Goal: Contribute content: Contribute content

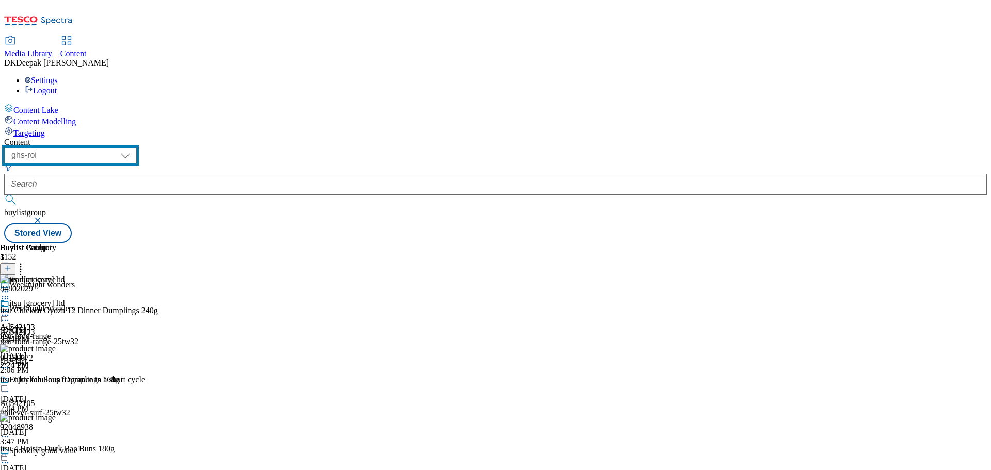
click at [137, 147] on select "ghs-roi ghs-[GEOGRAPHIC_DATA]" at bounding box center [70, 155] width 133 height 17
select select "ghs-[GEOGRAPHIC_DATA]"
click at [134, 147] on select "ghs-roi ghs-[GEOGRAPHIC_DATA]" at bounding box center [70, 155] width 133 height 17
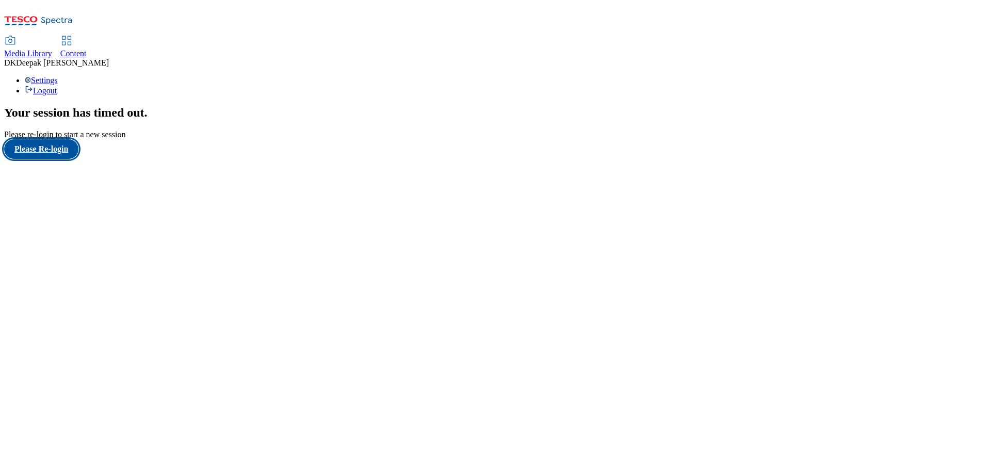
click at [42, 159] on button "Please Re-login" at bounding box center [41, 149] width 74 height 20
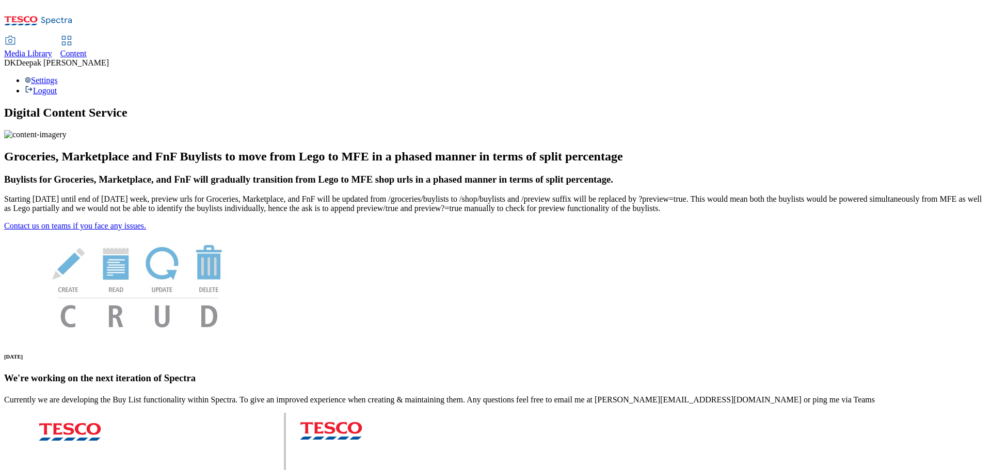
click at [87, 49] on div "Content" at bounding box center [73, 53] width 26 height 9
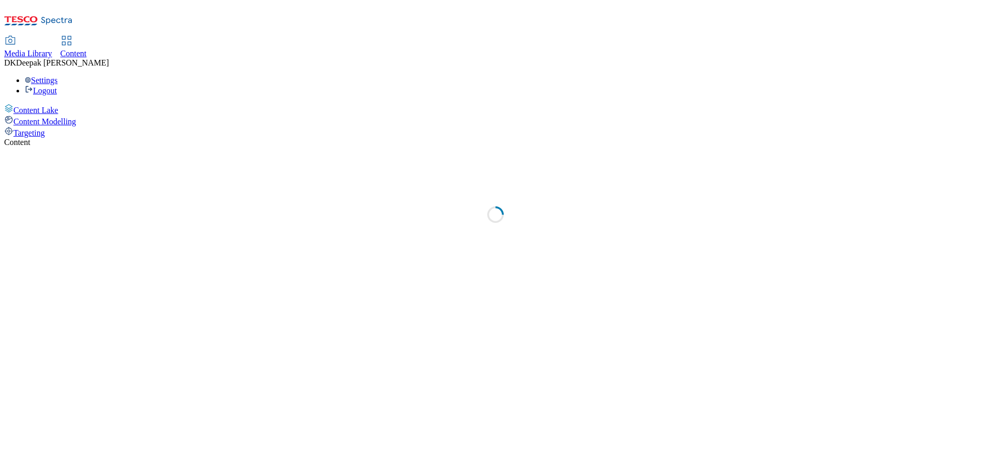
select select "ghs-[GEOGRAPHIC_DATA]"
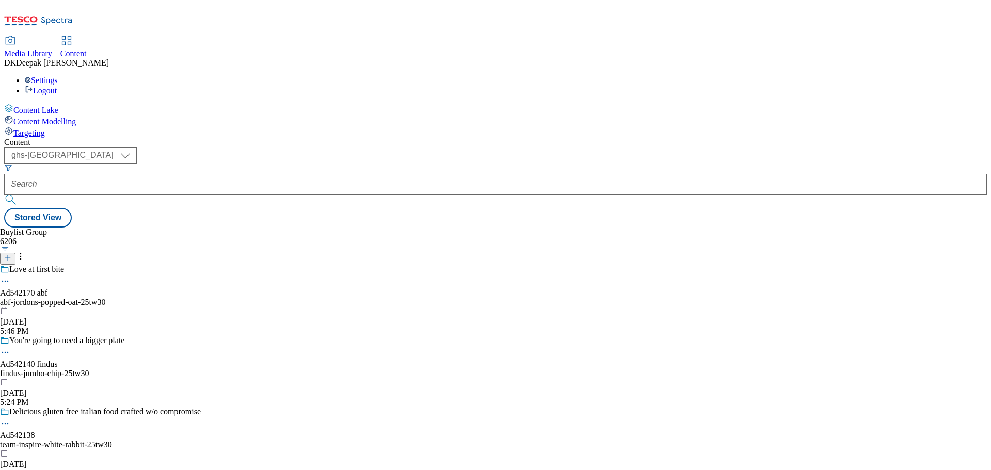
click at [11, 255] on icon at bounding box center [7, 258] width 7 height 7
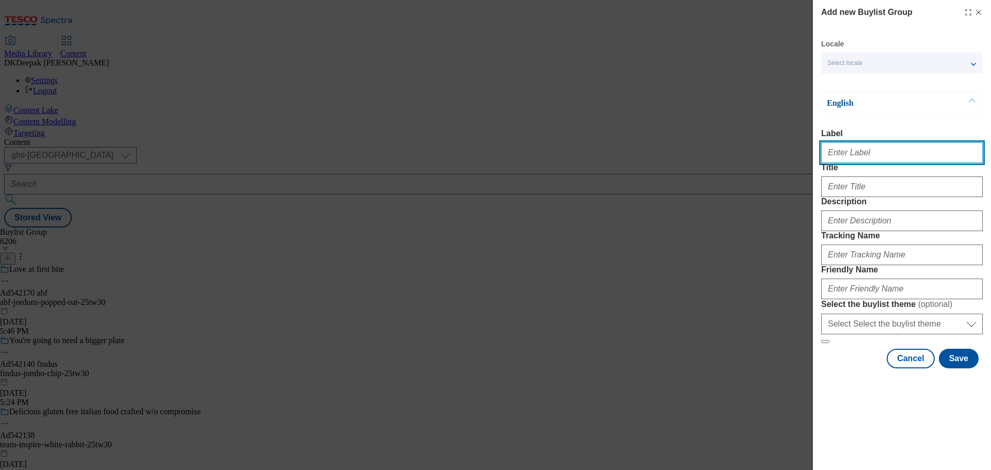
click at [853, 153] on input "Label" at bounding box center [902, 152] width 162 height 21
paste input "Ad541981"
type input "Ad541981"
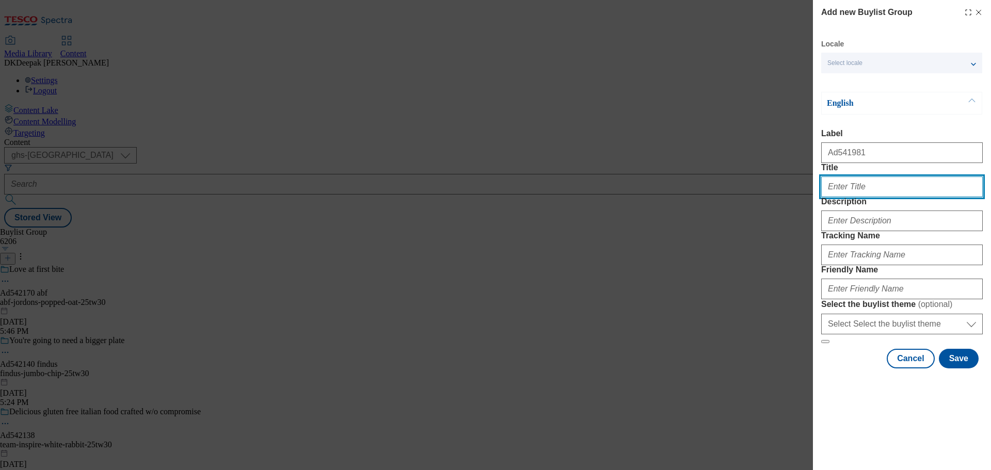
click at [884, 197] on input "Title" at bounding box center [902, 187] width 162 height 21
paste input "Rich in Calcium & Vitamin D"
type input "Rich in Calcium & Vitamin D"
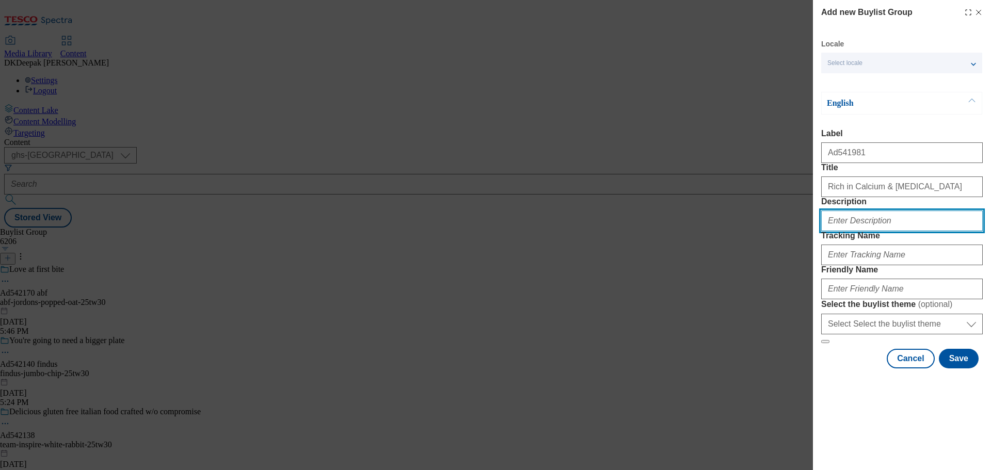
click at [862, 231] on input "Description" at bounding box center [902, 221] width 162 height 21
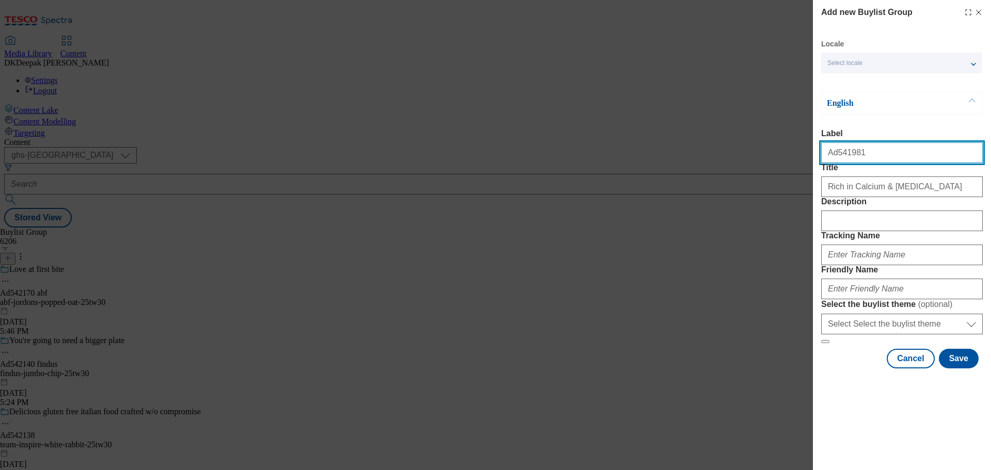
click at [843, 161] on input "Ad541981" at bounding box center [902, 152] width 162 height 21
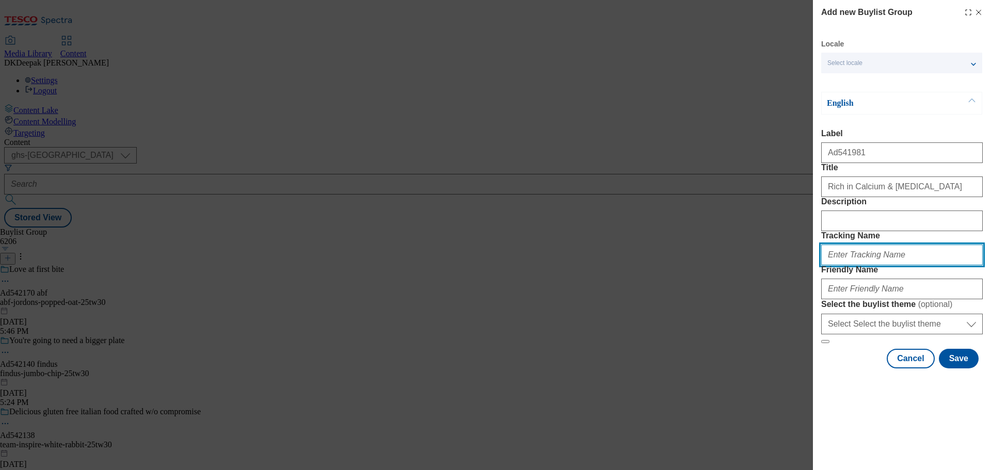
click at [863, 265] on input "Tracking Name" at bounding box center [902, 255] width 162 height 21
paste input "Ad541981"
type input "DH_AD541981"
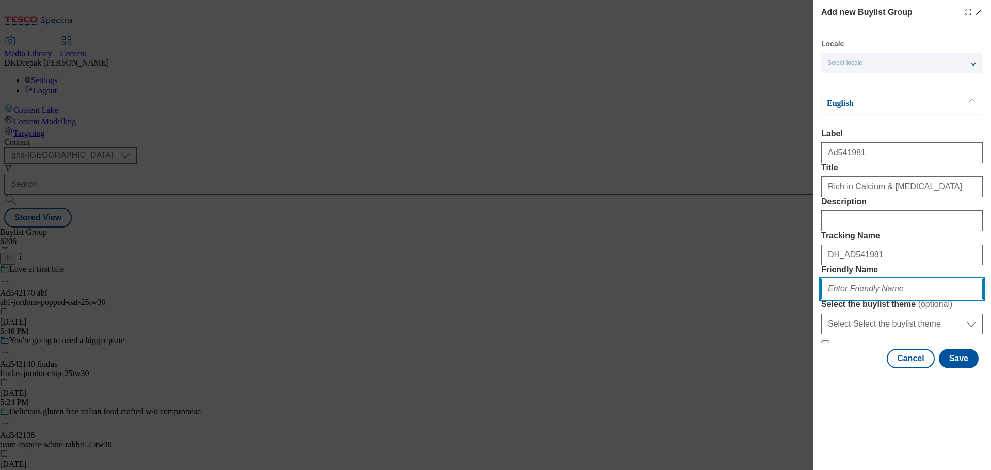
click at [866, 299] on input "Friendly Name" at bounding box center [902, 289] width 162 height 21
paste input "Ad541981"
click at [858, 299] on input "Ad541981" at bounding box center [902, 289] width 162 height 21
paste input "Yoplait"
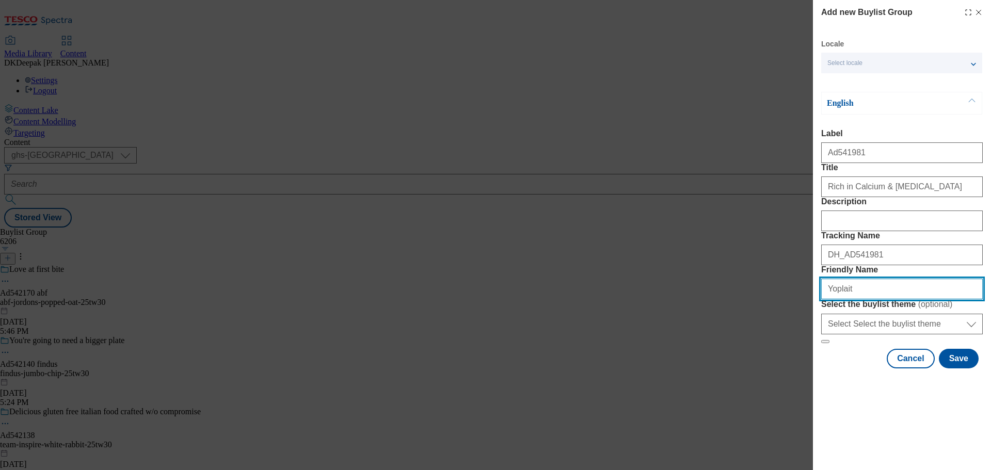
drag, startPoint x: 828, startPoint y: 360, endPoint x: 811, endPoint y: 363, distance: 16.8
click at [811, 363] on div "Add new Buylist Group Locale Select locale English Welsh English Label Ad541981…" at bounding box center [495, 235] width 991 height 470
paste input "Petits_Filous"
click at [852, 299] on input "yoplait-Petits_Filous" at bounding box center [902, 289] width 162 height 21
drag, startPoint x: 884, startPoint y: 365, endPoint x: 797, endPoint y: 374, distance: 87.7
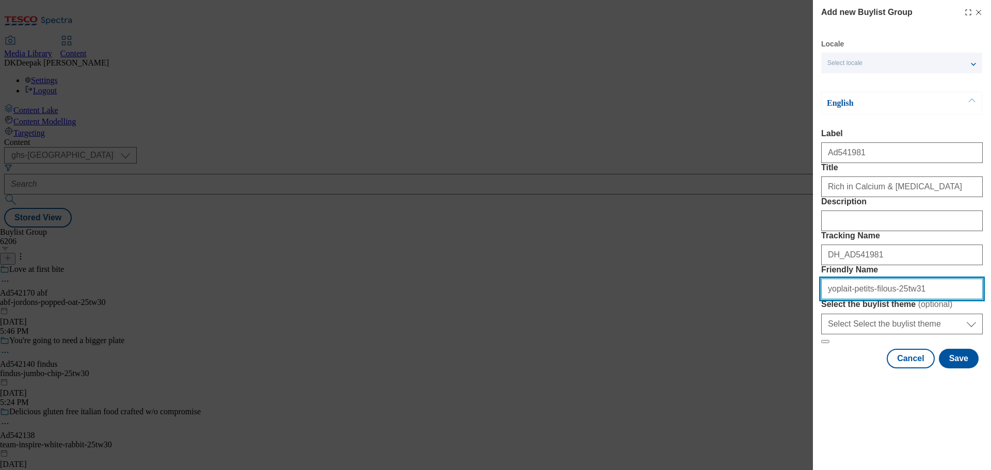
click at [797, 374] on div "Add new Buylist Group Locale Select locale English Welsh English Label Ad541981…" at bounding box center [495, 235] width 991 height 470
type input "yoplait-petits-filous-25tw31"
click at [685, 182] on div "Add new Buylist Group Locale Select locale English Welsh English Label Ad541981…" at bounding box center [495, 235] width 991 height 470
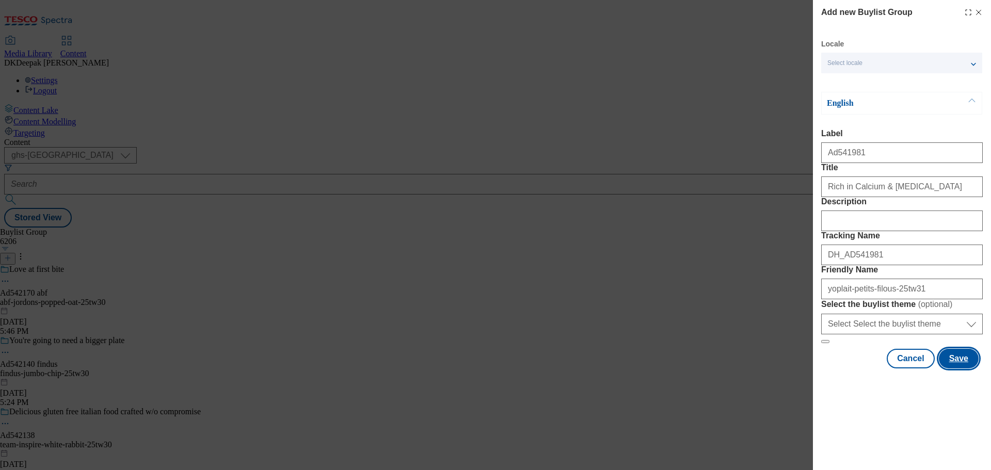
click at [942, 369] on button "Save" at bounding box center [959, 359] width 40 height 20
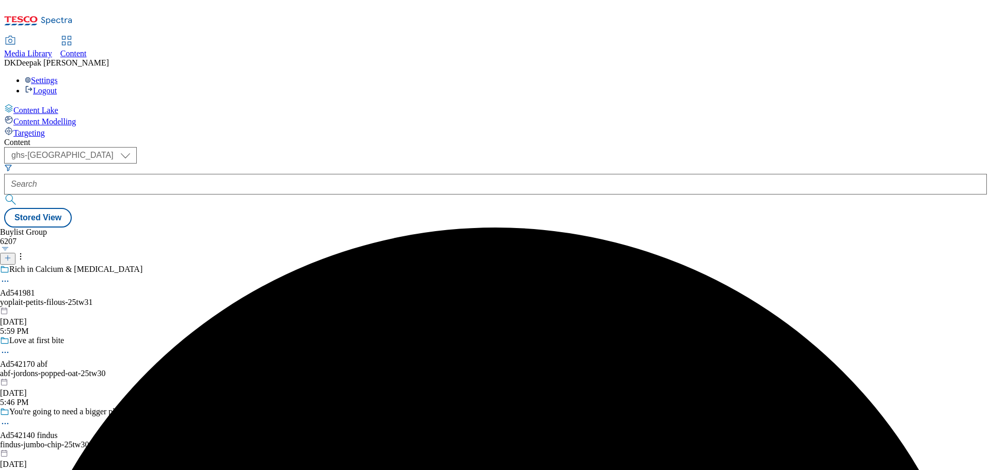
click at [201, 298] on div "yoplait-petits-filous-25tw31" at bounding box center [100, 302] width 201 height 9
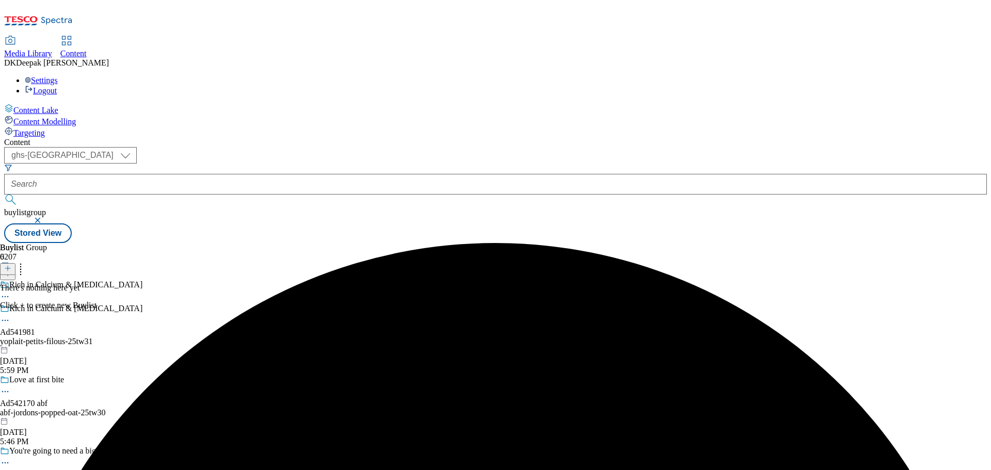
click at [11, 265] on icon at bounding box center [7, 268] width 7 height 7
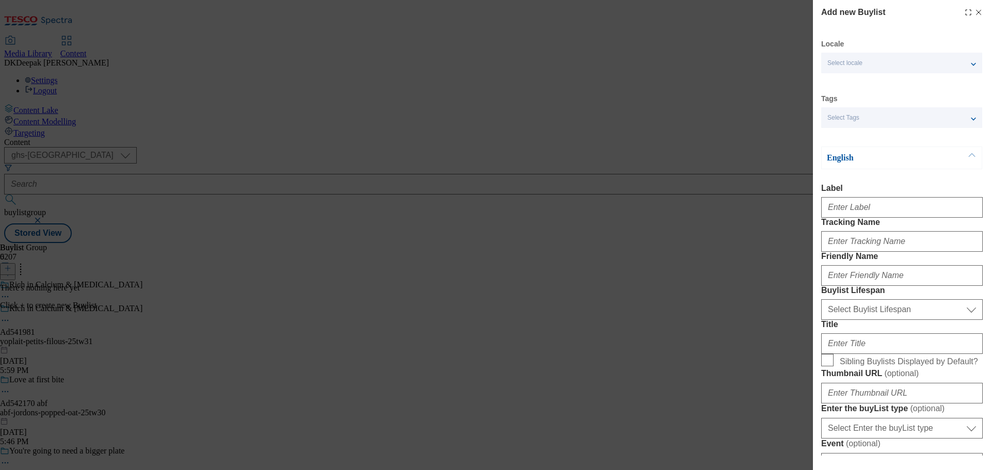
drag, startPoint x: 721, startPoint y: 174, endPoint x: 778, endPoint y: 186, distance: 58.6
click at [721, 174] on div "Add new Buylist Locale Select locale English Welsh Tags Select Tags fnf marketp…" at bounding box center [495, 235] width 991 height 470
click at [852, 213] on input "Label" at bounding box center [902, 207] width 162 height 21
paste input "Ad541981"
type input "Ad541981"
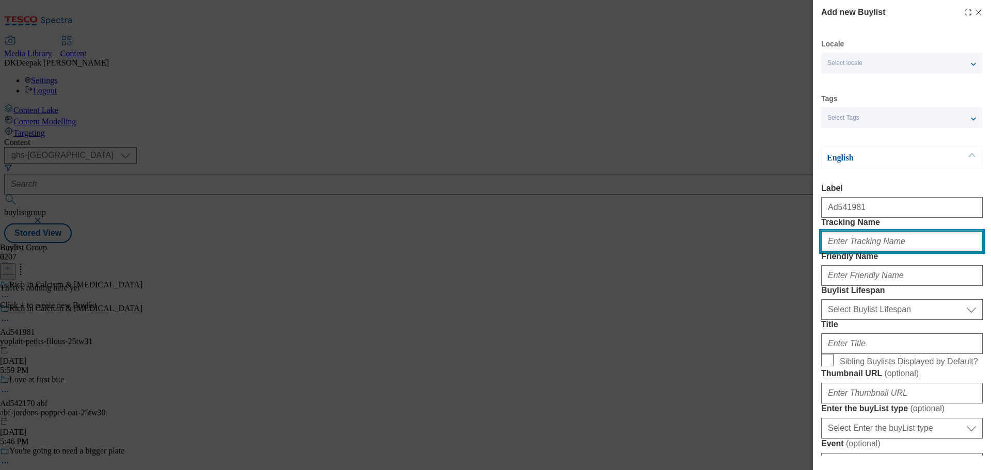
click at [863, 252] on input "Tracking Name" at bounding box center [902, 241] width 162 height 21
paste input "Ad541981"
click at [845, 252] on input "DH_Ad541981" at bounding box center [902, 241] width 162 height 21
type input "DH_AD541981"
drag, startPoint x: 659, startPoint y: 157, endPoint x: 815, endPoint y: 242, distance: 177.2
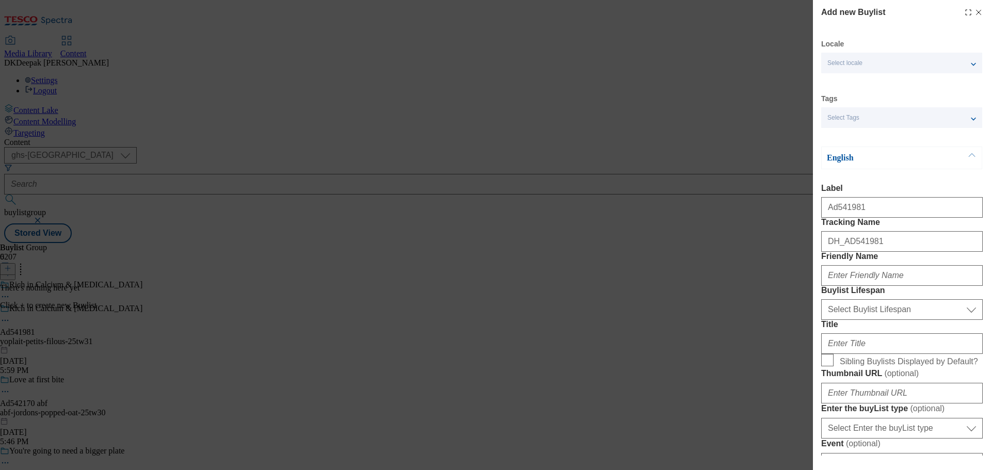
click at [659, 157] on div "Add new Buylist Locale Select locale English Welsh Tags Select Tags fnf marketp…" at bounding box center [495, 235] width 991 height 470
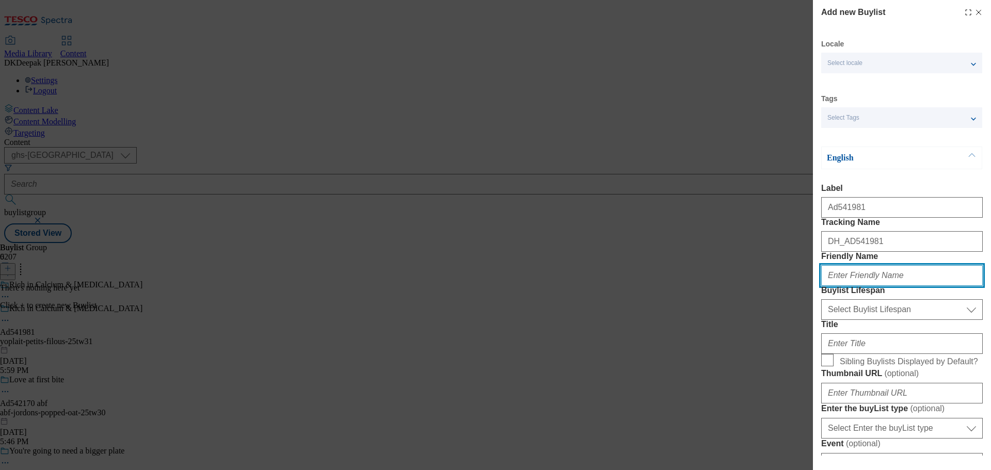
click at [866, 286] on input "Friendly Name" at bounding box center [902, 275] width 162 height 21
paste input "yoplait"
type input "yoplait"
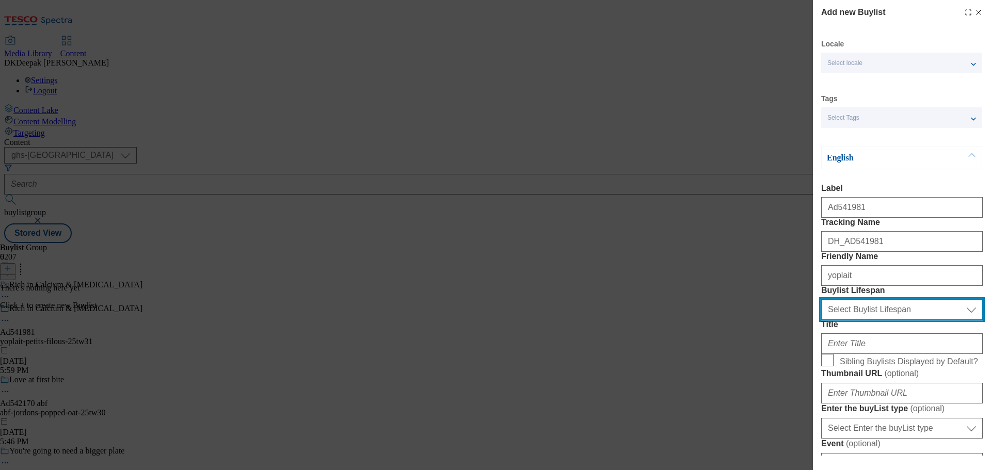
click at [870, 320] on select "Select Buylist Lifespan evergreen seasonal tactical" at bounding box center [902, 309] width 162 height 21
click at [821, 320] on select "Select Buylist Lifespan evergreen seasonal tactical" at bounding box center [902, 309] width 162 height 21
click at [855, 320] on select "Select Buylist Lifespan evergreen seasonal tactical" at bounding box center [902, 309] width 162 height 21
select select "tactical"
click at [821, 320] on select "Select Buylist Lifespan evergreen seasonal tactical" at bounding box center [902, 309] width 162 height 21
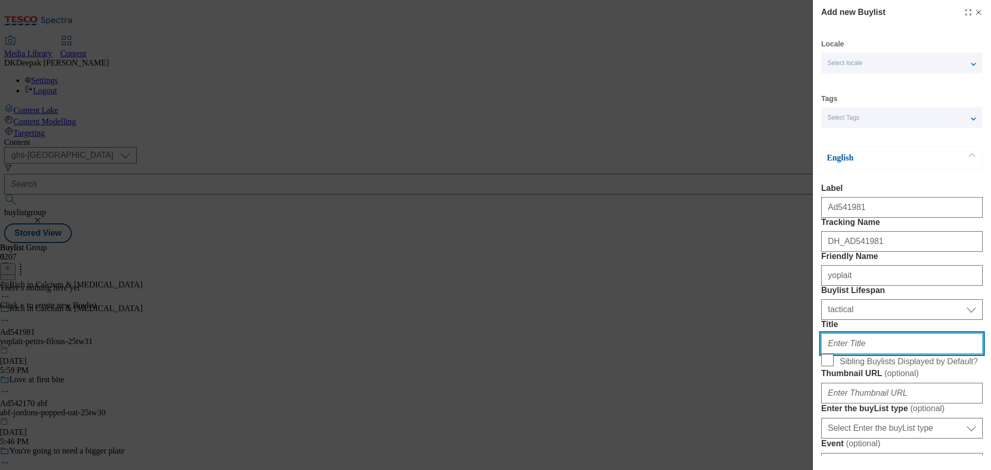
click at [858, 354] on input "Title" at bounding box center [902, 343] width 162 height 21
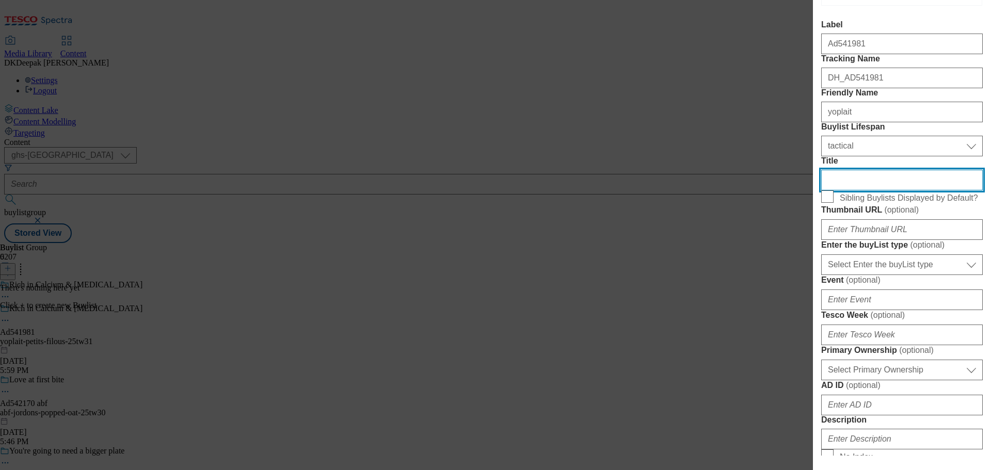
scroll to position [206, 0]
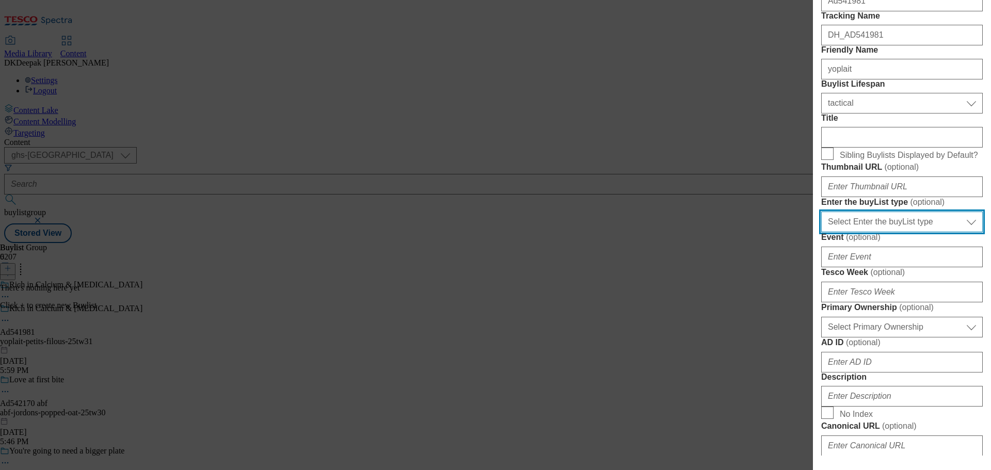
click at [889, 232] on select "Select Enter the buyList type event supplier funded long term >4 weeks supplier…" at bounding box center [902, 222] width 162 height 21
select select "supplier funded short term 1-3 weeks"
click at [821, 232] on select "Select Enter the buyList type event supplier funded long term >4 weeks supplier…" at bounding box center [902, 222] width 162 height 21
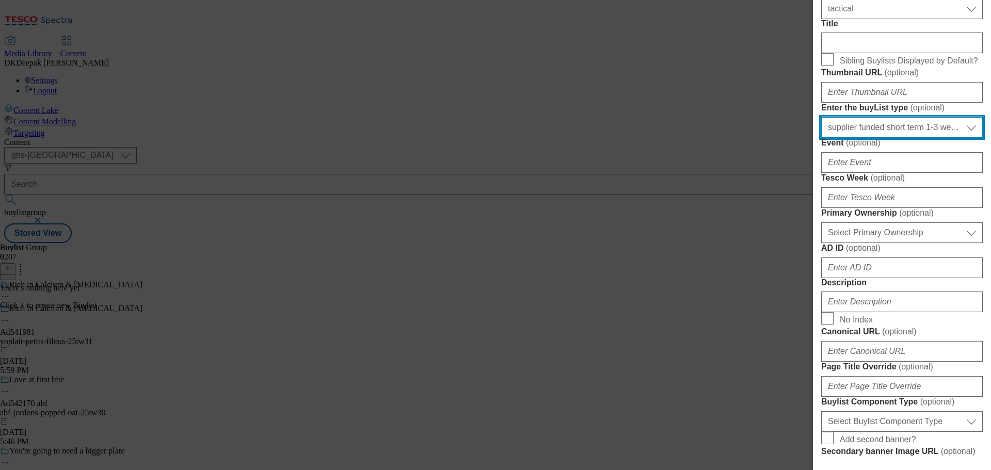
scroll to position [310, 0]
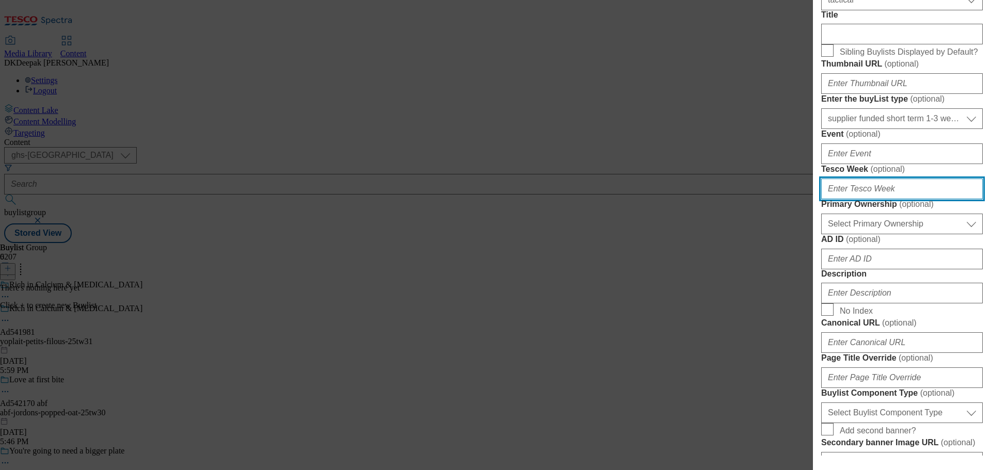
click at [856, 199] on input "Tesco Week ( optional )" at bounding box center [902, 189] width 162 height 21
type input "31"
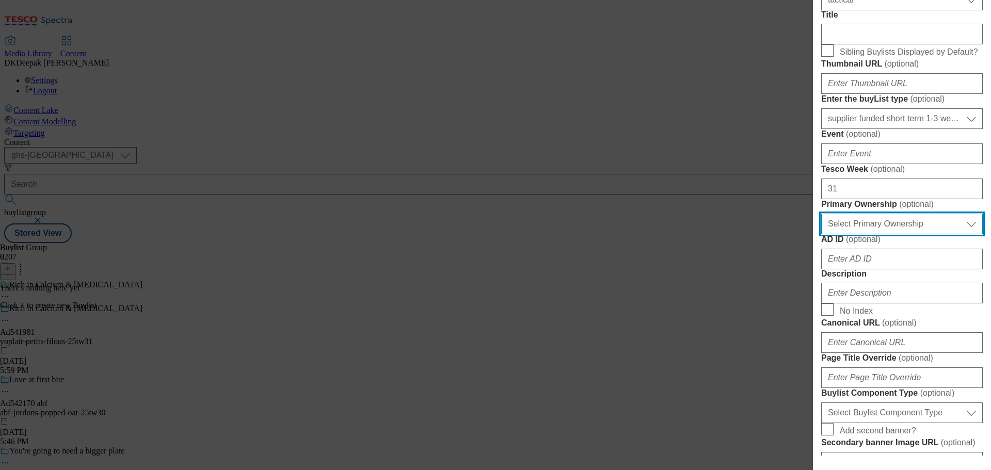
click at [899, 234] on select "Select Primary Ownership tesco dunnhumby" at bounding box center [902, 224] width 162 height 21
select select "dunnhumby"
click at [821, 234] on select "Select Primary Ownership tesco dunnhumby" at bounding box center [902, 224] width 162 height 21
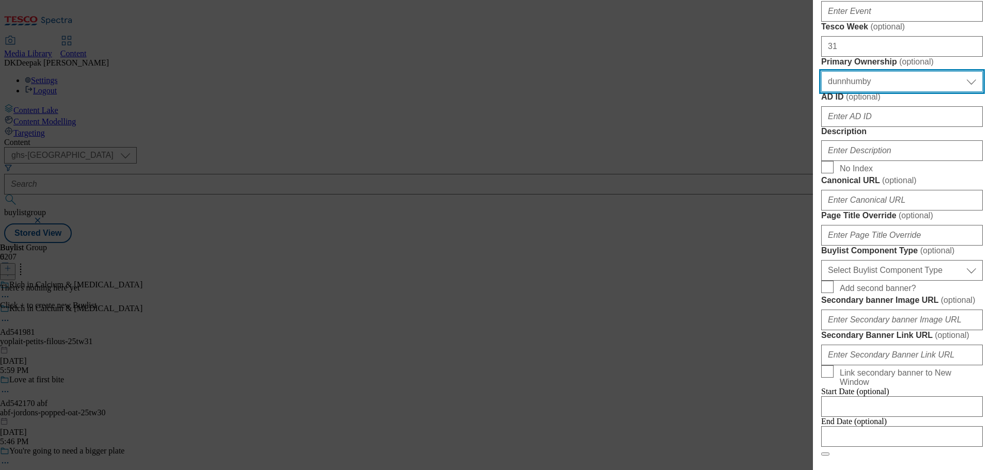
scroll to position [465, 0]
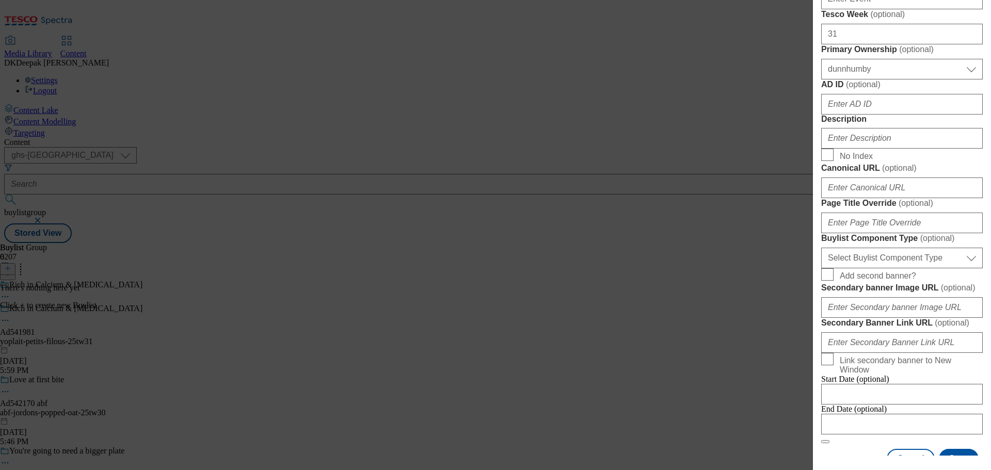
drag, startPoint x: 623, startPoint y: 166, endPoint x: 634, endPoint y: 166, distance: 11.4
click at [623, 166] on div "Add new Buylist Locale Select locale English Welsh Tags Select Tags fnf marketp…" at bounding box center [495, 235] width 991 height 470
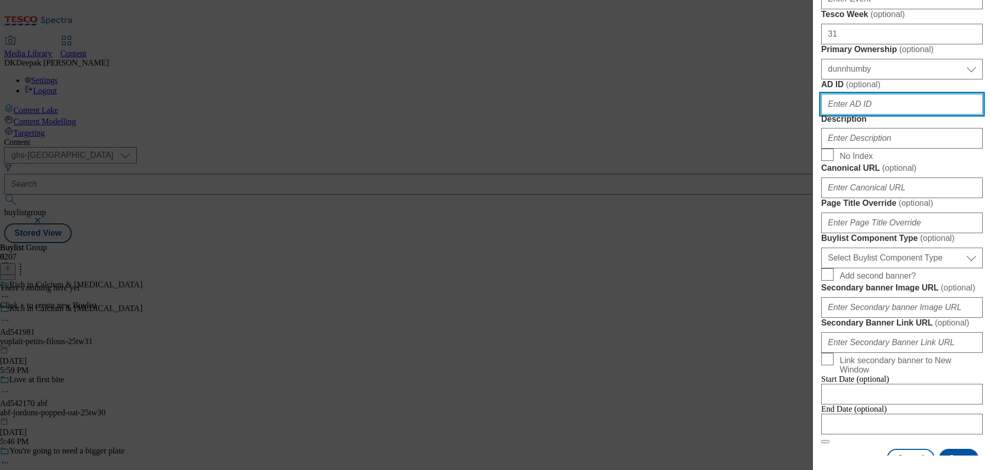
click at [848, 115] on input "AD ID ( optional )" at bounding box center [902, 104] width 162 height 21
paste input "Ad541981"
drag, startPoint x: 824, startPoint y: 290, endPoint x: 804, endPoint y: 289, distance: 20.7
click at [804, 289] on div "Add new Buylist Locale Select locale English Welsh Tags Select Tags fnf marketp…" at bounding box center [495, 235] width 991 height 470
type input "541981"
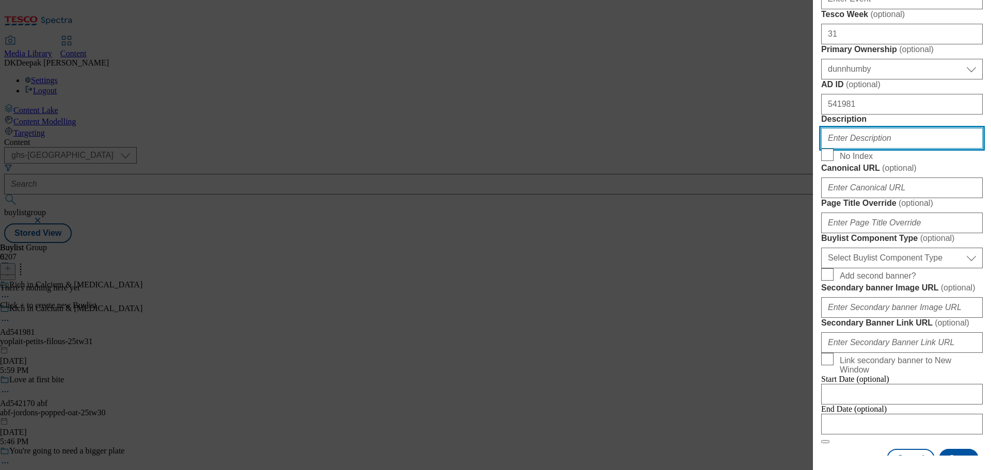
click at [893, 149] on input "Description" at bounding box center [902, 138] width 162 height 21
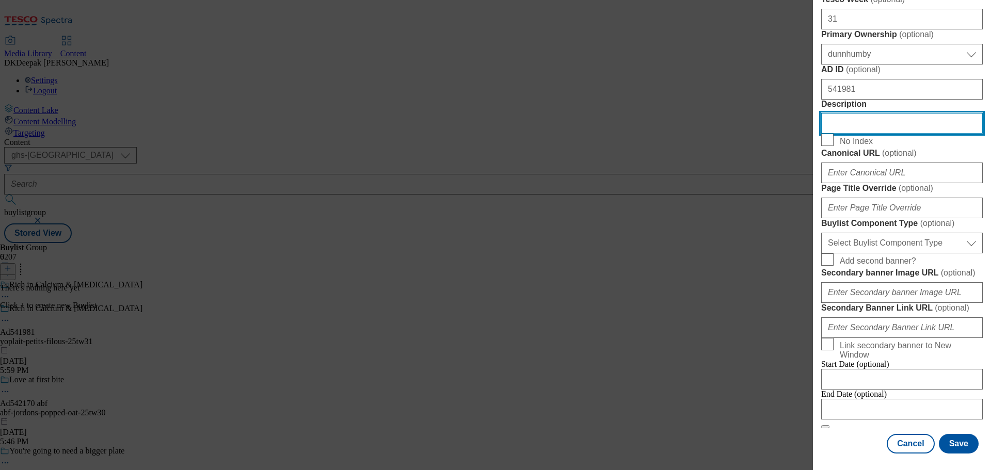
scroll to position [568, 0]
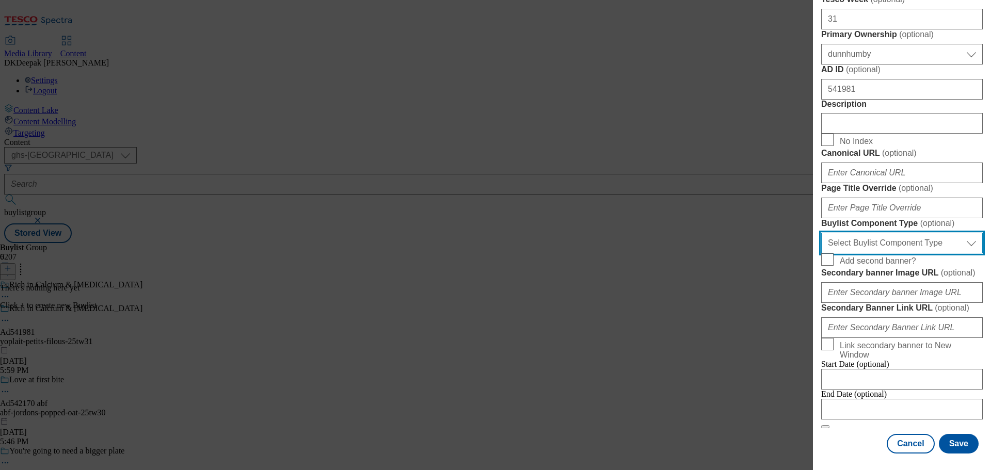
click at [886, 253] on select "Select Buylist Component Type Banner Competition Header Meal" at bounding box center [902, 243] width 162 height 21
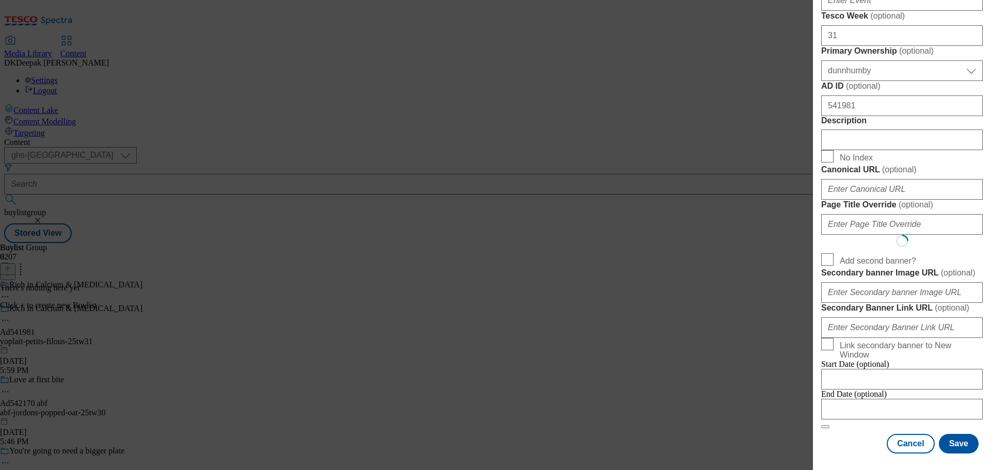
select select "Banner"
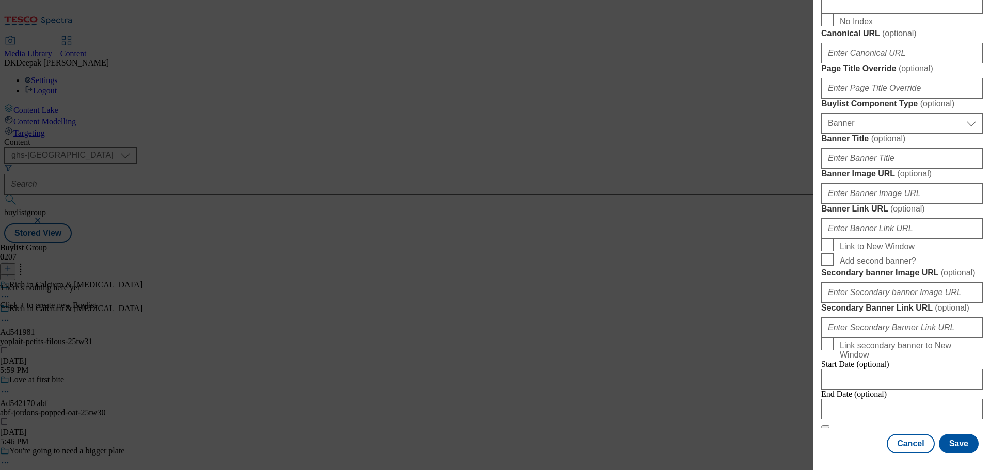
scroll to position [1041, 0]
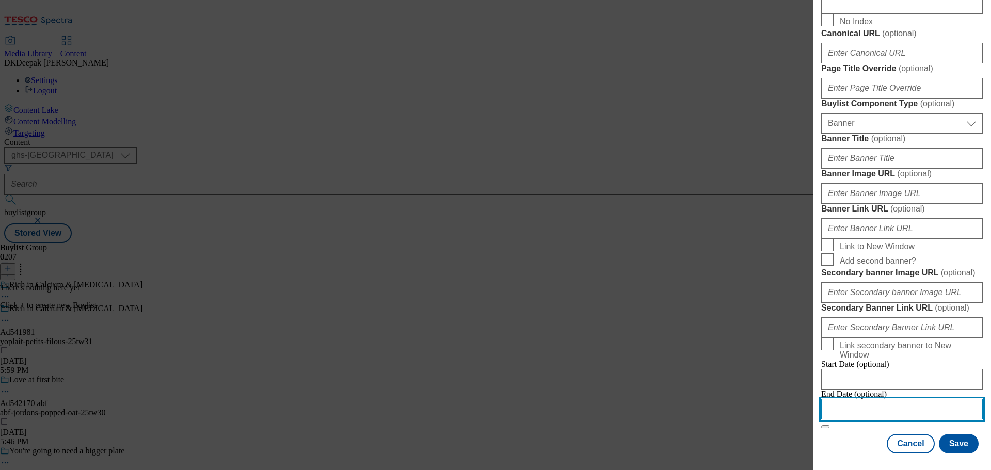
click at [890, 402] on input "Modal" at bounding box center [902, 409] width 162 height 21
select select "2025"
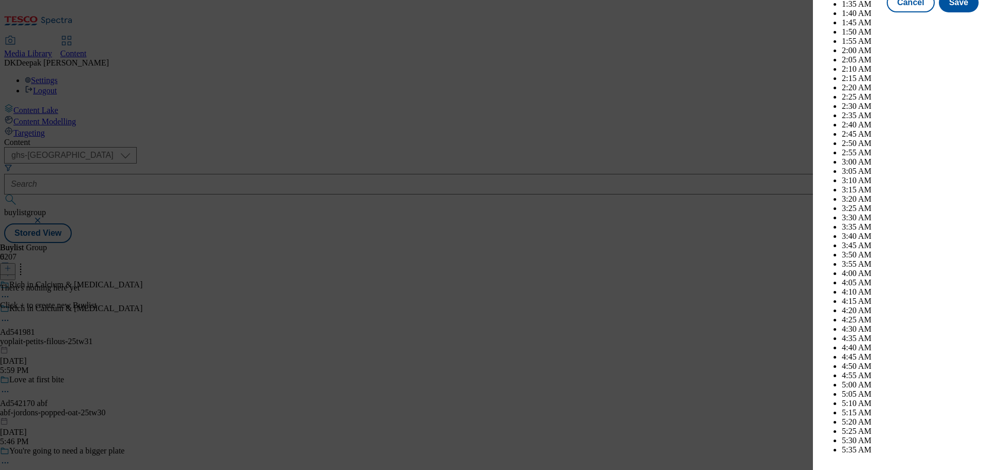
scroll to position [4100, 0]
select select "December"
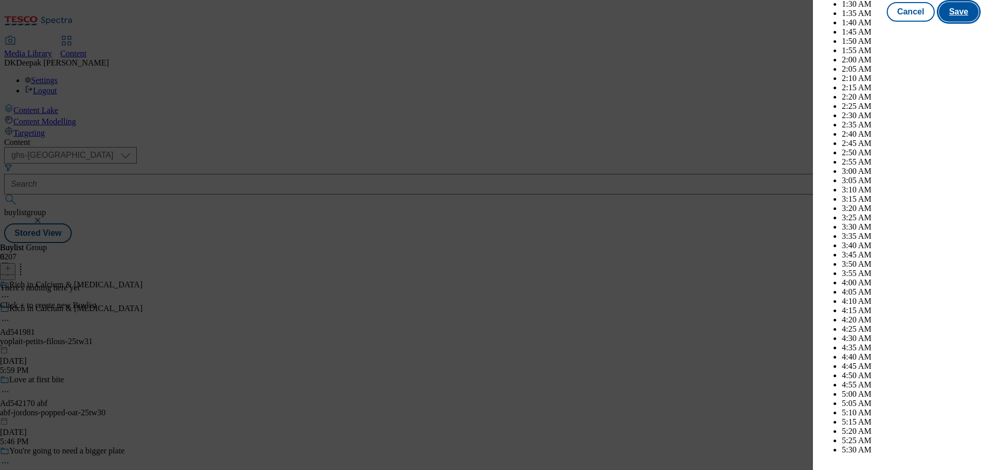
click at [951, 22] on button "Save" at bounding box center [959, 12] width 40 height 20
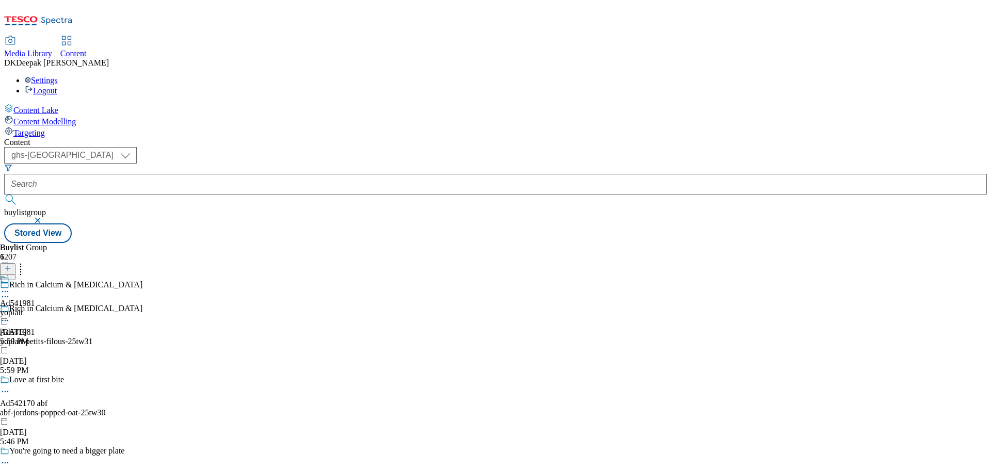
click at [35, 308] on div "yoplait" at bounding box center [17, 312] width 35 height 9
click at [8, 266] on line at bounding box center [8, 268] width 0 height 5
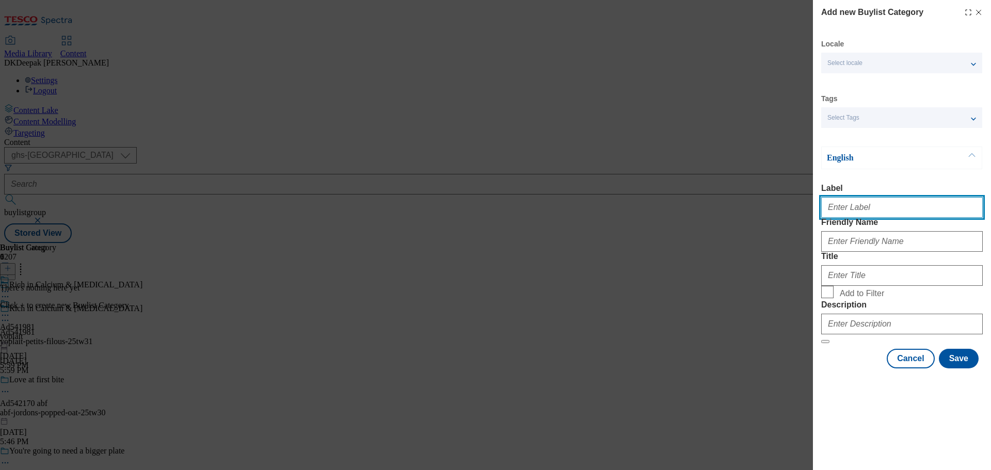
click at [865, 212] on input "Label" at bounding box center [902, 207] width 162 height 21
click at [789, 150] on div "Add new Buylist Category Locale Select locale English Welsh Tags Select Tags fn…" at bounding box center [495, 235] width 991 height 470
click at [861, 214] on input "Label" at bounding box center [902, 207] width 162 height 21
paste input "Ad541981"
type input "Ad541981"
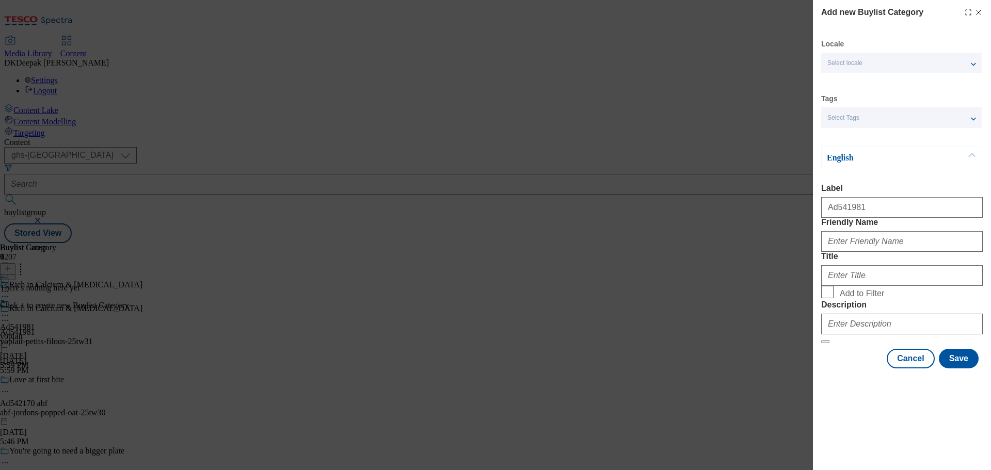
click at [717, 142] on div "Add new Buylist Category Locale Select locale English Welsh Tags Select Tags fn…" at bounding box center [495, 235] width 991 height 470
click at [861, 252] on input "Friendly Name" at bounding box center [902, 241] width 162 height 21
paste input "yoplait-petits-filous"
type input "yoplait-petits-filous"
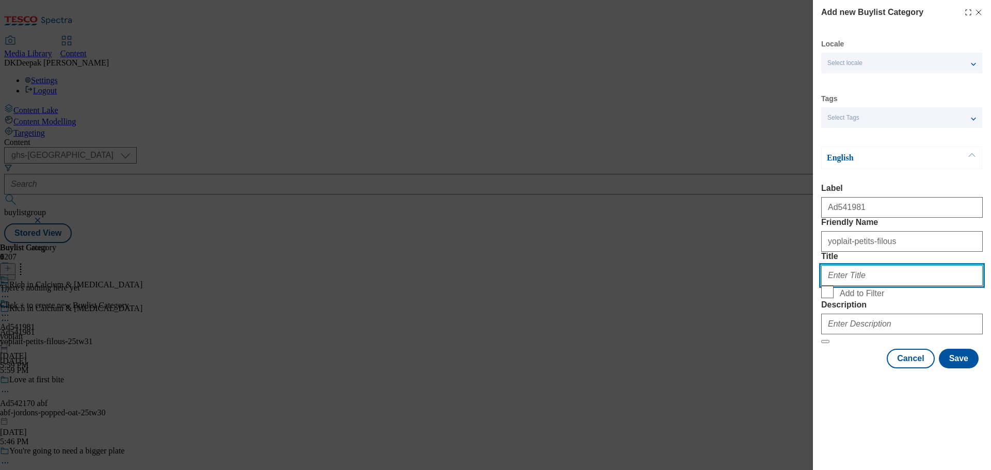
click at [847, 286] on input "Title" at bounding box center [902, 275] width 162 height 21
paste input "YoplaitUKLimited"
click at [854, 286] on input "YoplaitUKLimited" at bounding box center [902, 275] width 162 height 21
type input "Yoplait UK Limited"
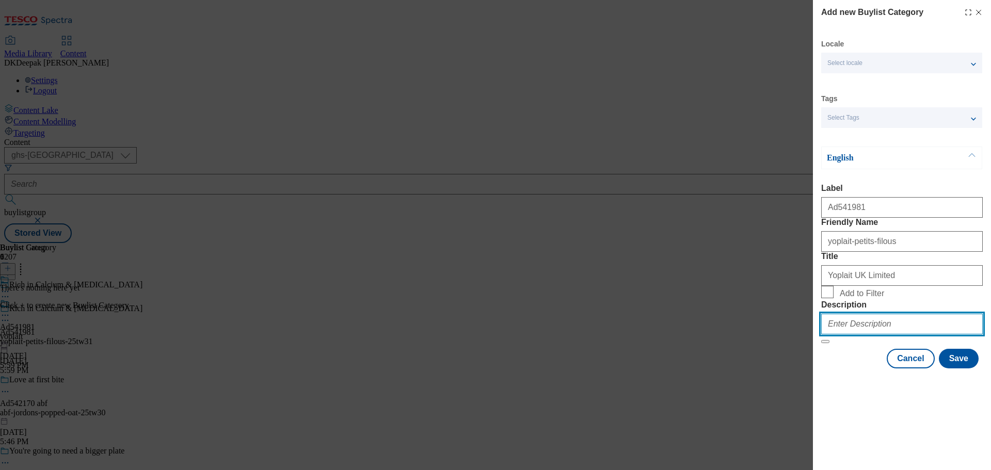
click at [866, 335] on input "Description" at bounding box center [902, 324] width 162 height 21
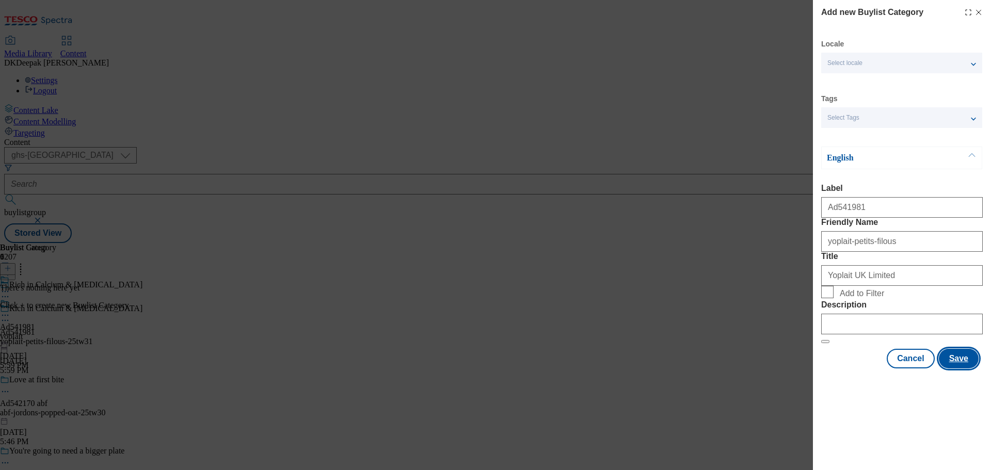
click at [964, 369] on button "Save" at bounding box center [959, 359] width 40 height 20
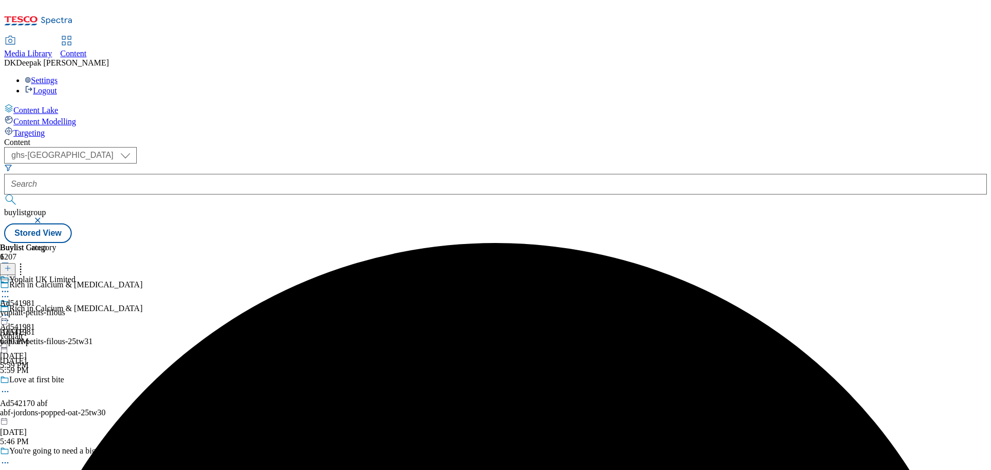
click at [75, 308] on div "yoplait-petits-filous" at bounding box center [37, 312] width 75 height 9
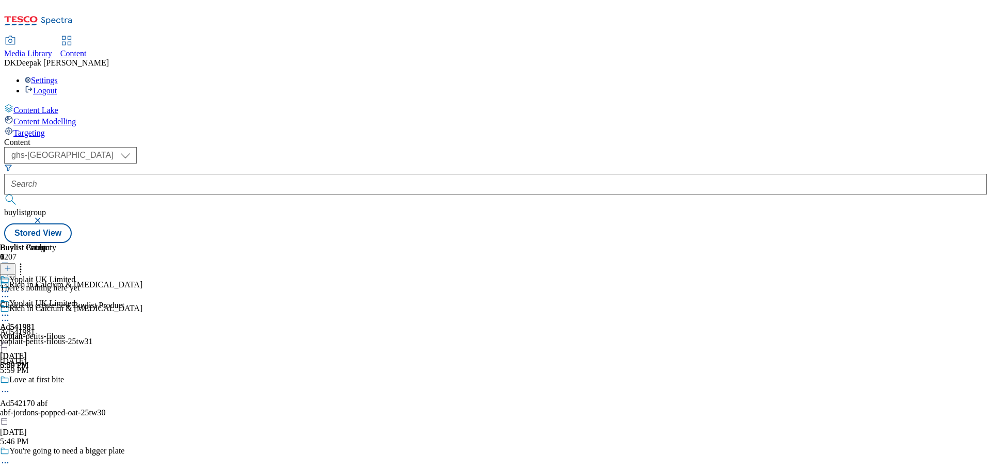
click at [11, 265] on icon at bounding box center [7, 268] width 7 height 7
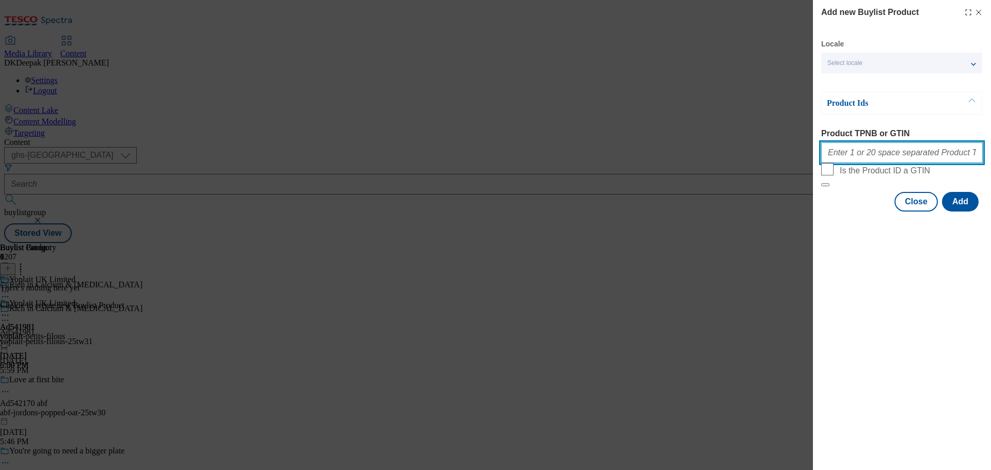
click at [887, 148] on input "Product TPNB or GTIN" at bounding box center [902, 152] width 162 height 21
paste input "51859790 96246179 57694219, 51859790 96246179 57694219, 51859790 96246179 57694…"
type input "51859790 96246179 57694219, 51859790 96246179 57694219, 51859790 96246179 57694…"
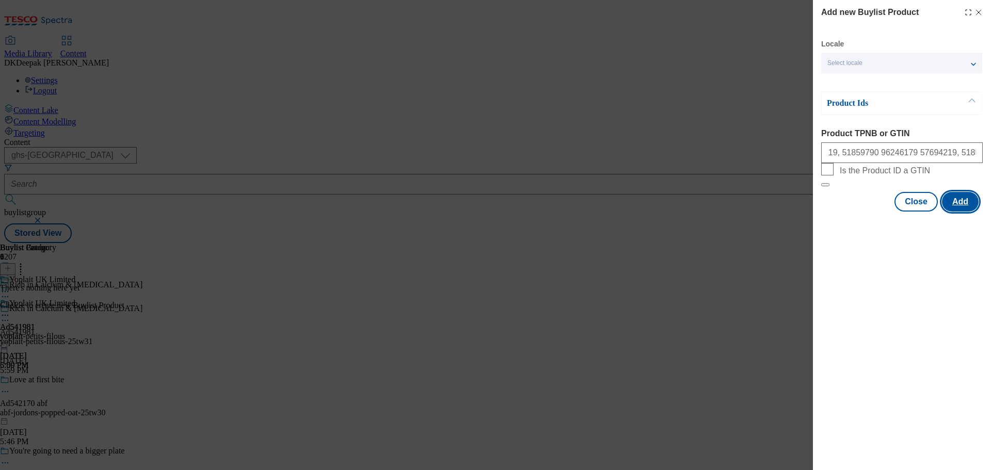
click at [954, 212] on button "Add" at bounding box center [960, 202] width 37 height 20
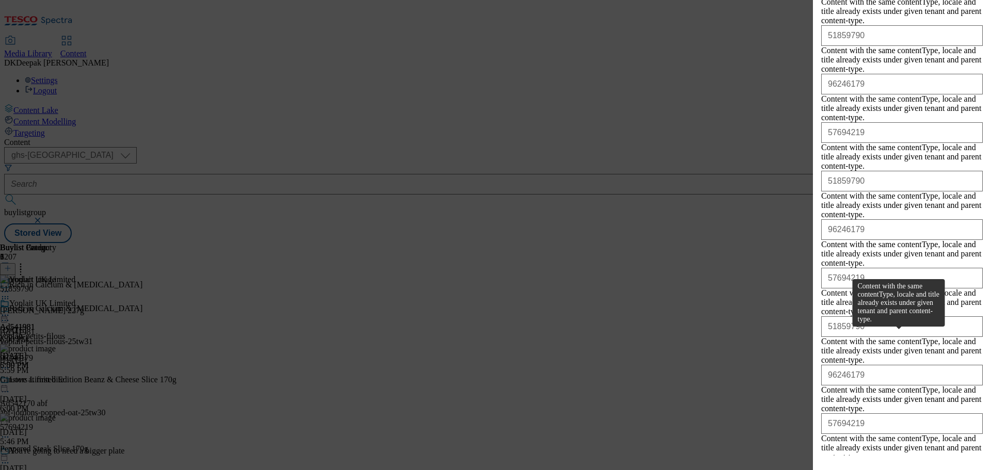
scroll to position [1675, 0]
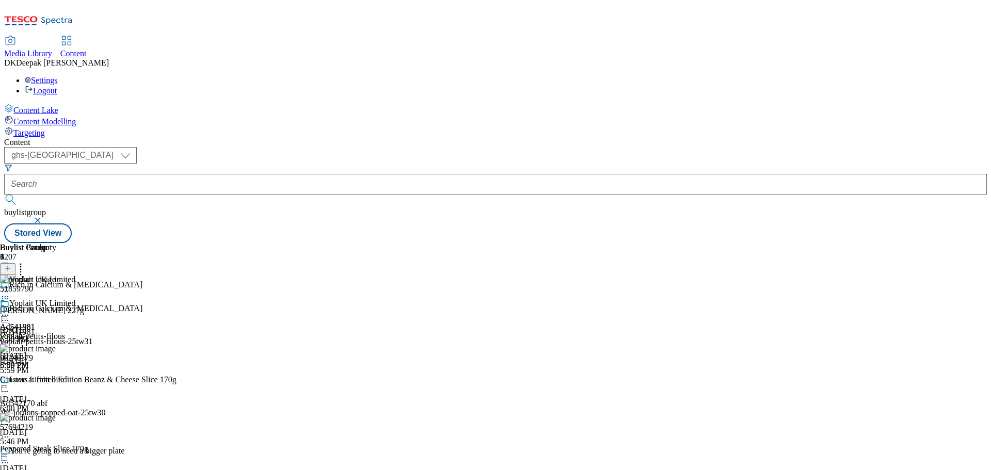
scroll to position [20, 0]
click at [11, 265] on icon at bounding box center [7, 268] width 7 height 7
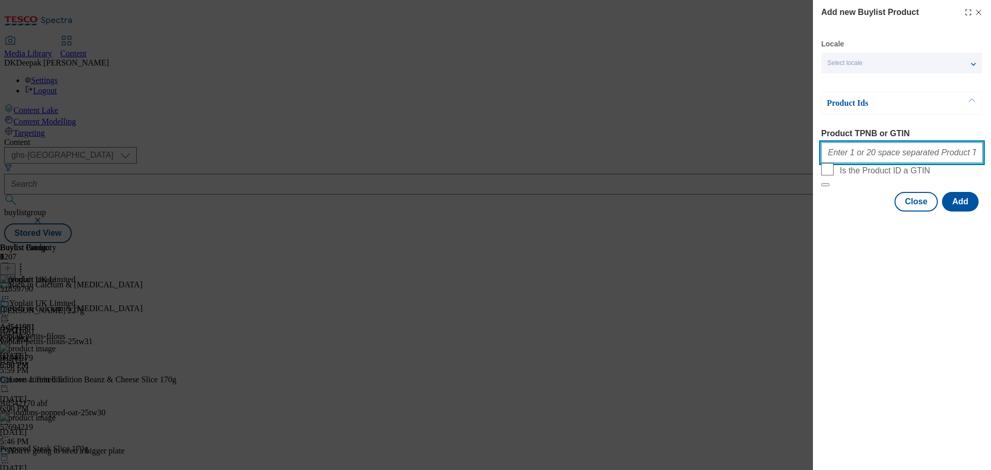
click at [852, 147] on input "Product TPNB or GTIN" at bounding box center [902, 152] width 162 height 21
paste input "97069744, 97069744, 97069744, 97069744, 97069744, 97069744, 97069744, 97069744,…"
type input "97069744, 97069744, 97069744, 97069744, 97069744, 97069744, 97069744, 97069744,…"
click at [821, 183] on button "Modal" at bounding box center [825, 184] width 8 height 3
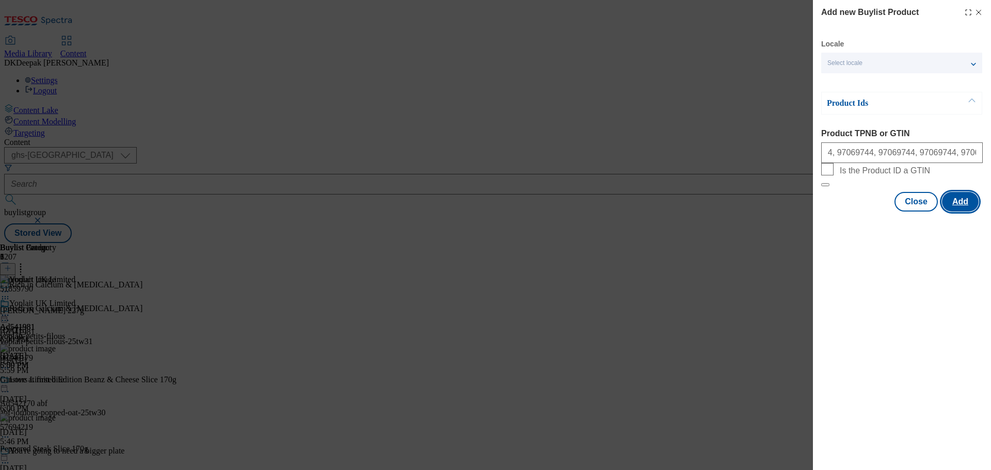
click at [962, 212] on button "Add" at bounding box center [960, 202] width 37 height 20
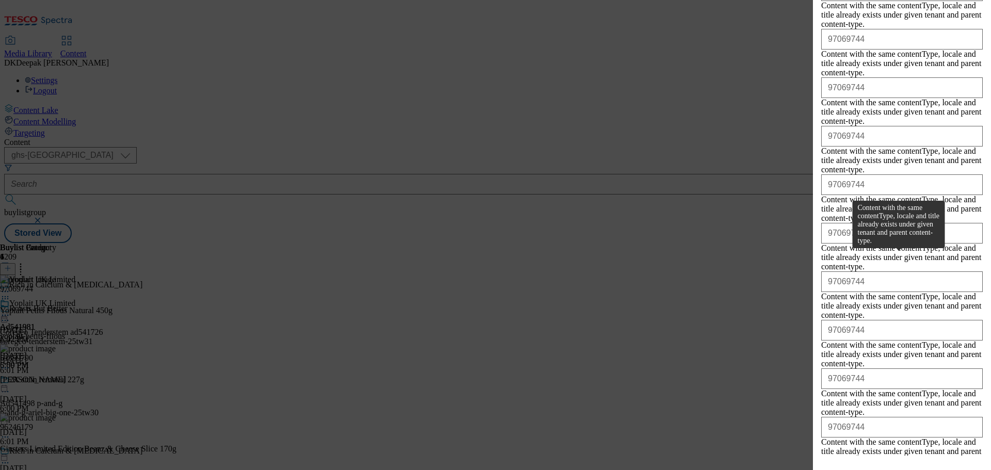
scroll to position [444, 0]
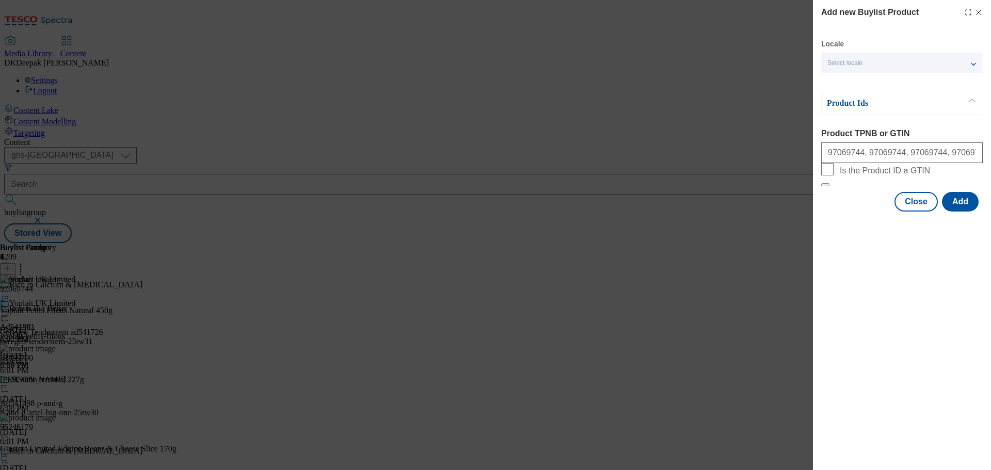
scroll to position [0, 0]
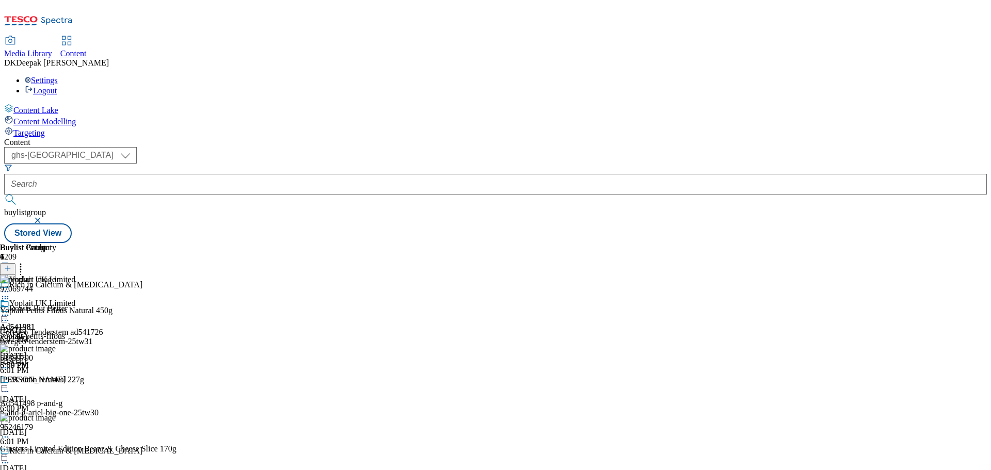
click at [10, 310] on icon at bounding box center [5, 315] width 10 height 10
click at [56, 381] on span "Preview" at bounding box center [44, 385] width 24 height 8
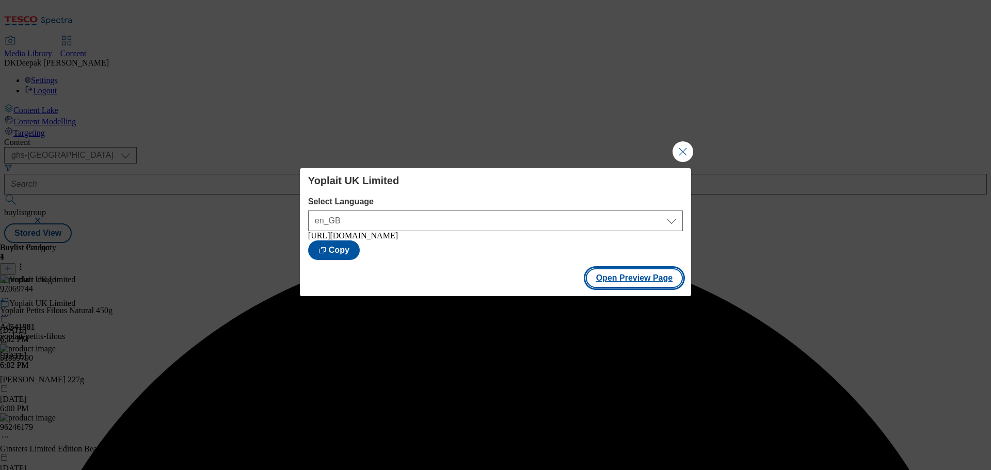
click at [628, 276] on button "Open Preview Page" at bounding box center [635, 278] width 98 height 20
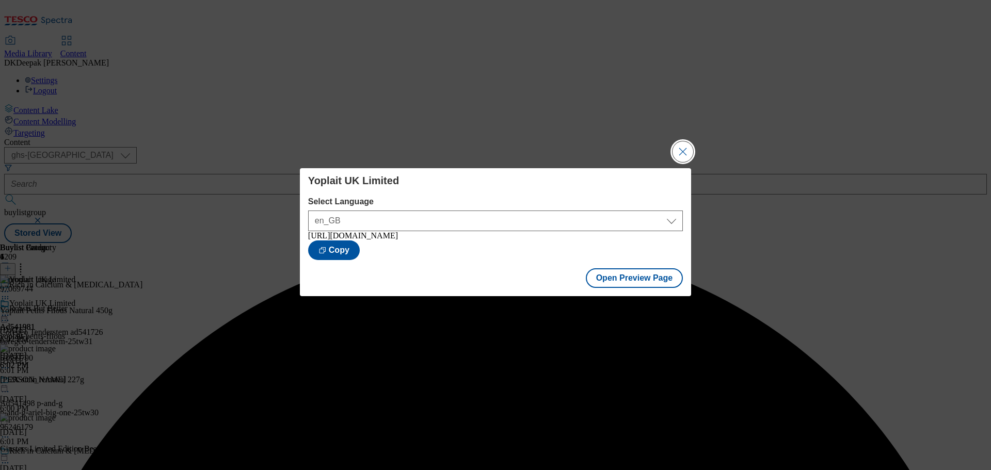
click at [681, 150] on button "Close Modal" at bounding box center [683, 151] width 21 height 21
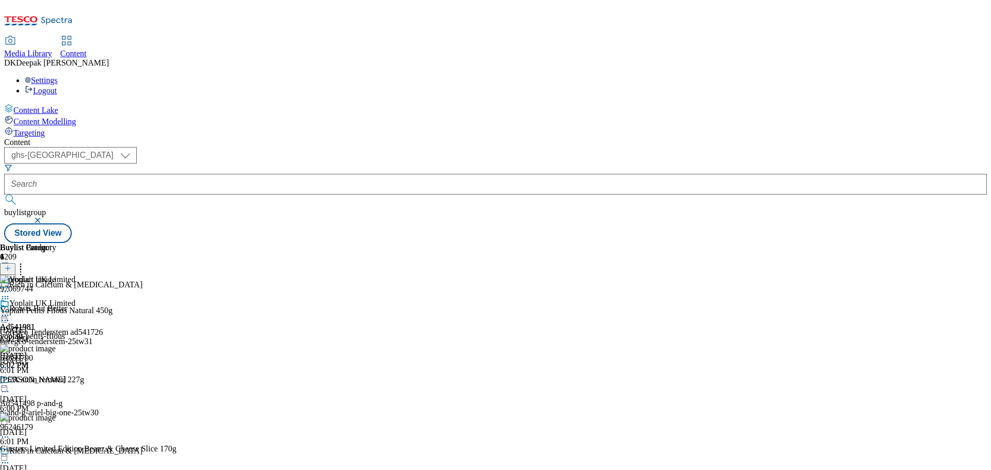
click at [10, 363] on icon at bounding box center [5, 368] width 10 height 10
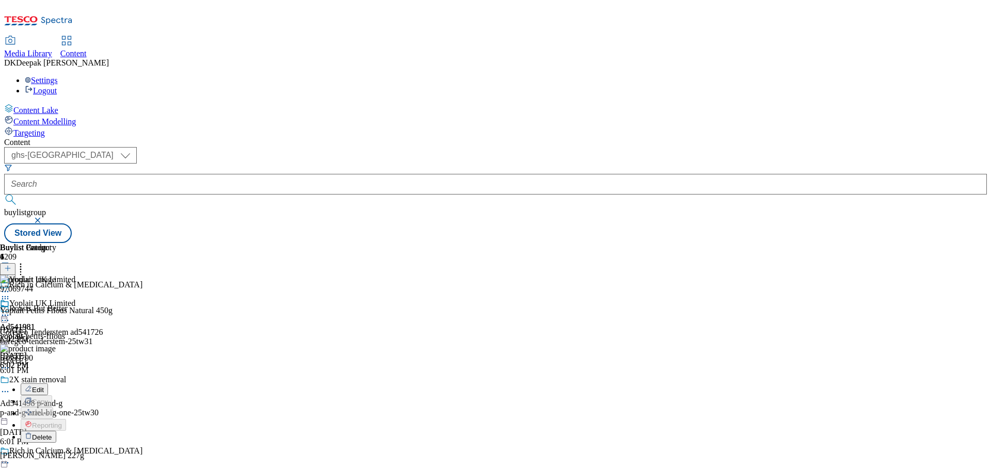
click at [56, 431] on button "Delete" at bounding box center [39, 437] width 36 height 12
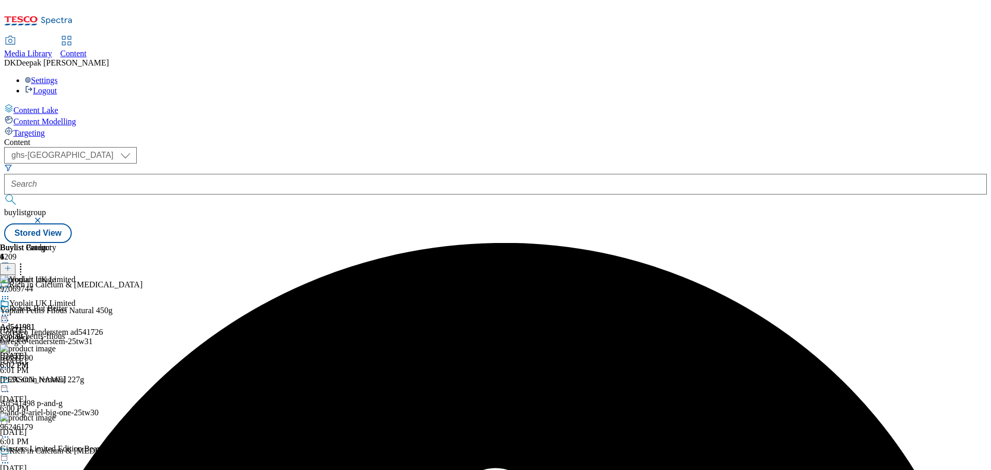
click at [10, 310] on icon at bounding box center [5, 315] width 10 height 10
click at [67, 393] on span "Un-preview" at bounding box center [49, 397] width 35 height 8
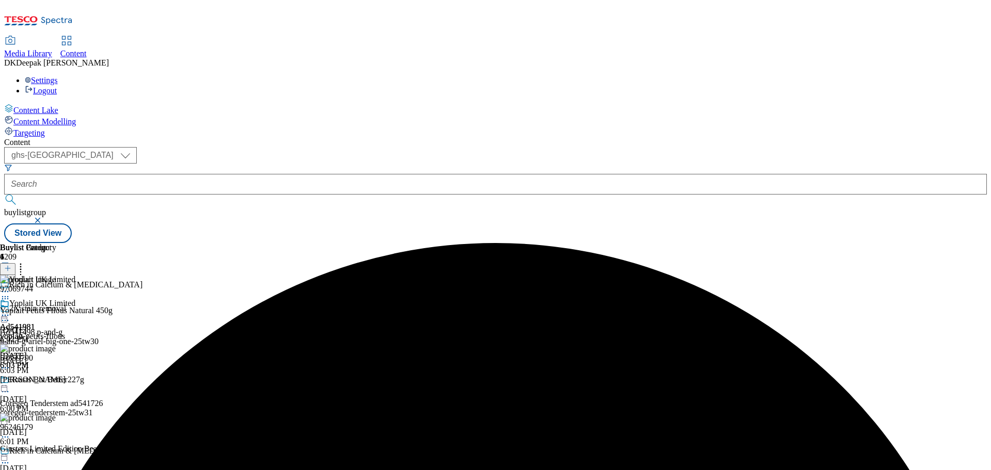
click at [4, 368] on circle at bounding box center [3, 369] width 2 height 2
click at [52, 434] on span "Delete" at bounding box center [42, 438] width 20 height 8
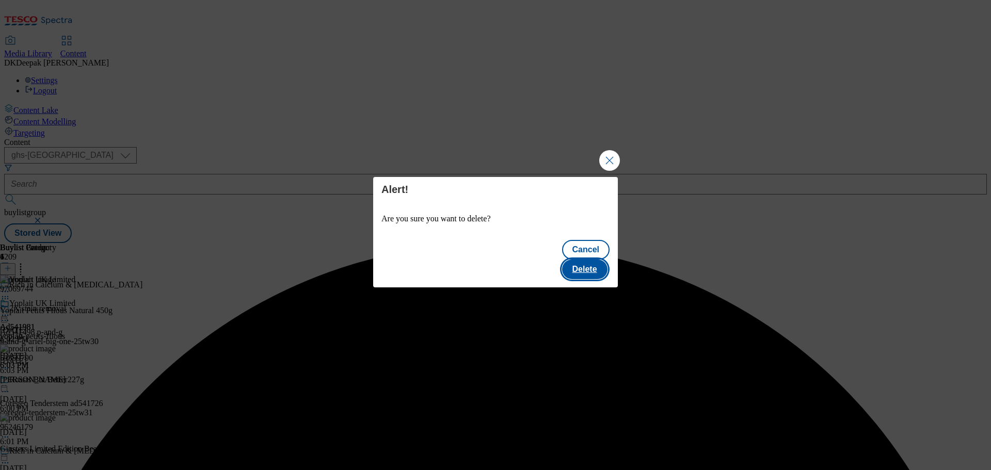
click at [602, 260] on button "Delete" at bounding box center [584, 270] width 45 height 20
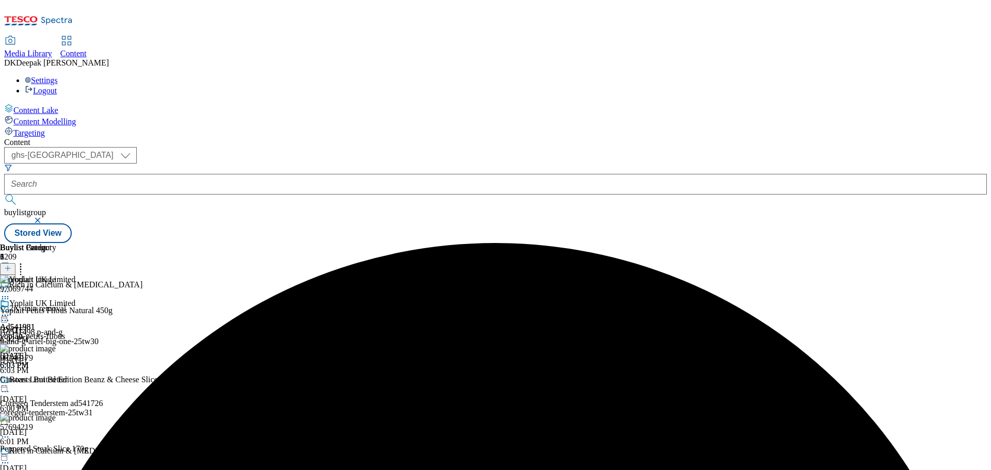
click at [10, 363] on icon at bounding box center [5, 368] width 10 height 10
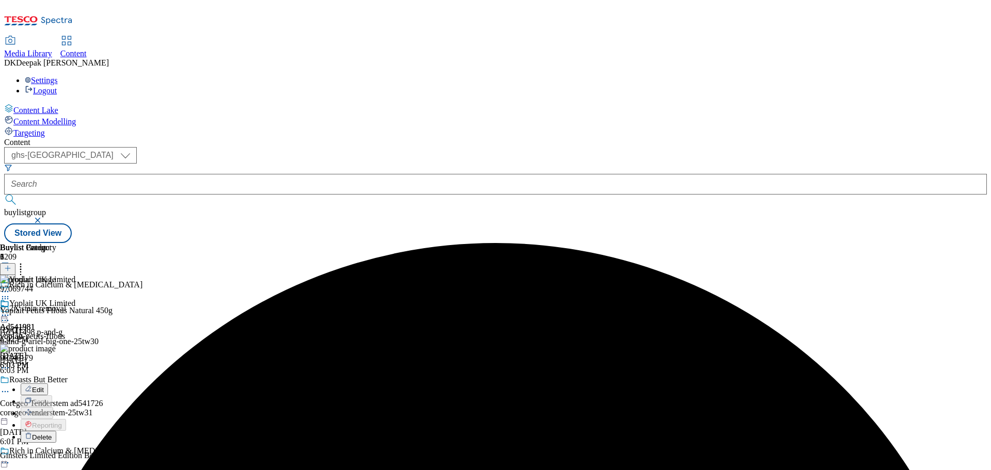
click at [52, 434] on span "Delete" at bounding box center [42, 438] width 20 height 8
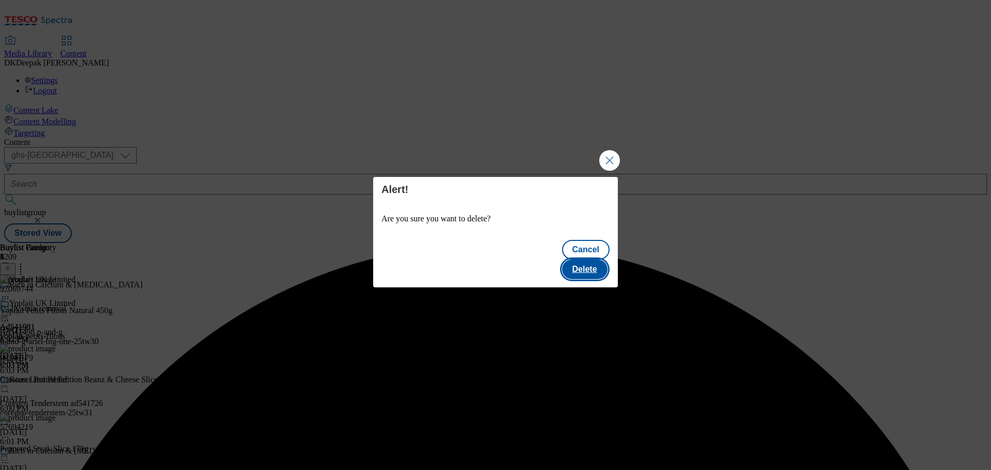
click at [593, 261] on button "Delete" at bounding box center [584, 270] width 45 height 20
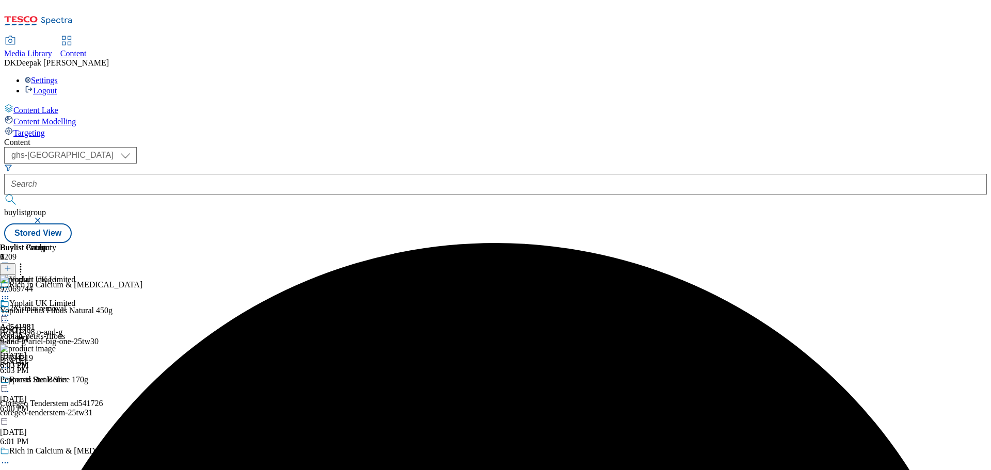
click at [10, 363] on icon at bounding box center [5, 368] width 10 height 10
click at [52, 434] on span "Delete" at bounding box center [42, 438] width 20 height 8
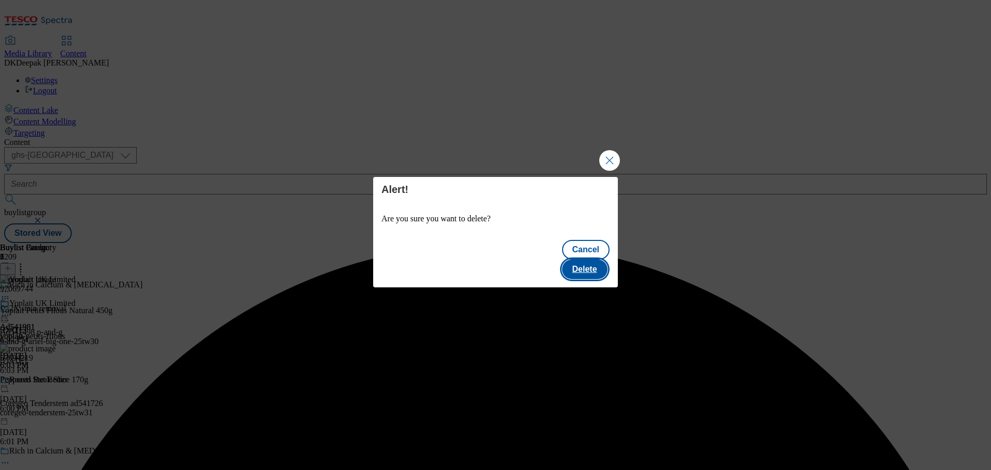
click at [587, 260] on button "Delete" at bounding box center [584, 270] width 45 height 20
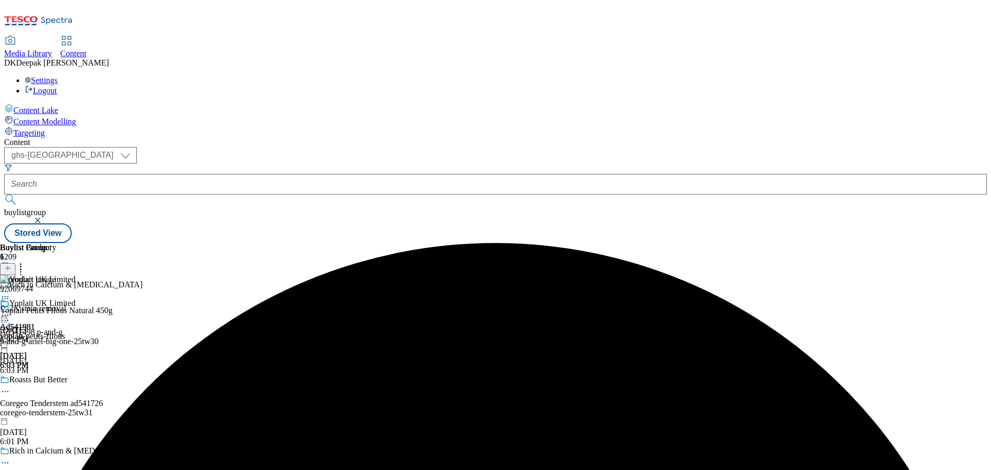
click at [10, 310] on icon at bounding box center [5, 315] width 10 height 10
click at [56, 381] on span "Preview" at bounding box center [44, 385] width 24 height 8
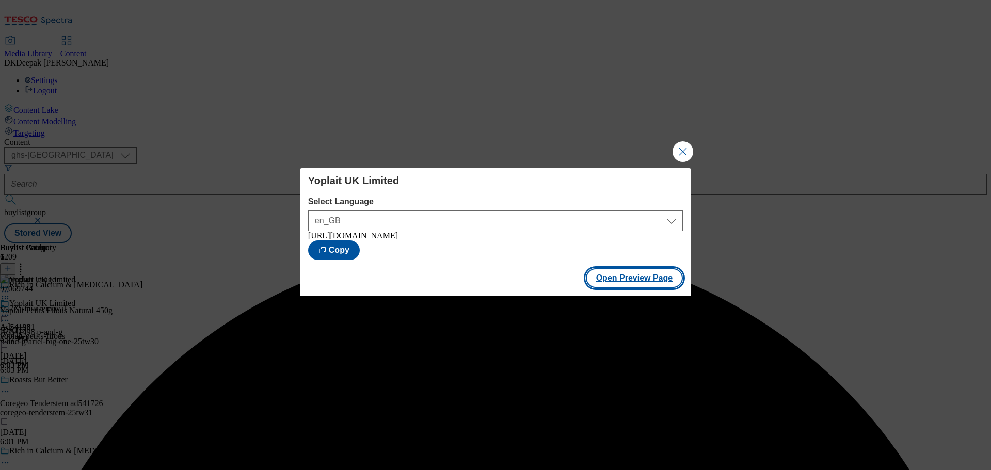
click at [652, 278] on button "Open Preview Page" at bounding box center [635, 278] width 98 height 20
click at [687, 151] on button "Close Modal" at bounding box center [683, 151] width 21 height 21
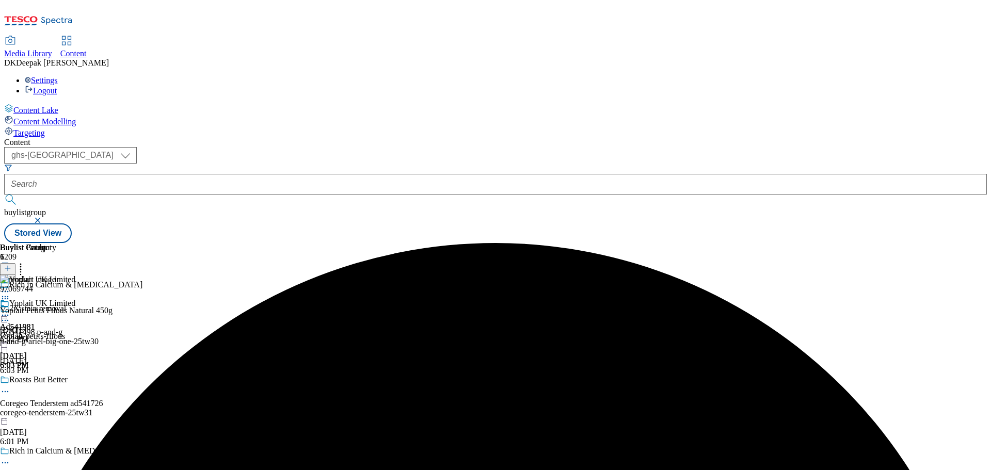
click at [10, 310] on icon at bounding box center [5, 315] width 10 height 10
click at [48, 331] on button "Edit" at bounding box center [34, 337] width 27 height 12
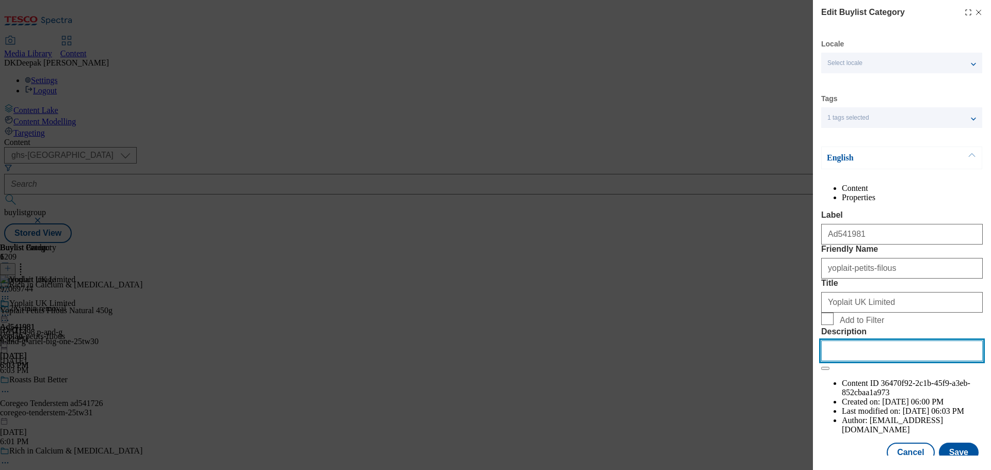
click at [882, 361] on input "Description" at bounding box center [902, 351] width 162 height 21
paste input "Petits Filous Natural Kids Yoghurt + Calcium and Vitamin D 450g"
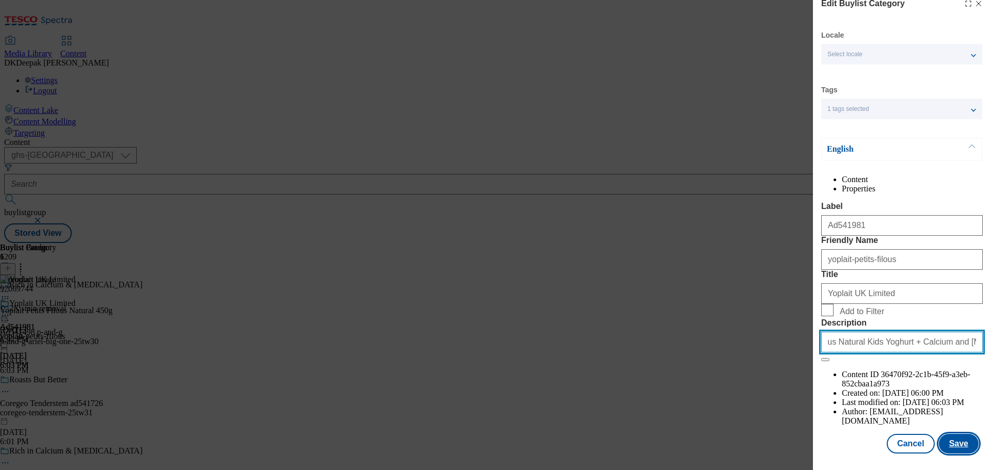
type input "Petits Filous Natural Kids Yoghurt + Calcium and Vitamin D 450g"
click at [945, 450] on button "Save" at bounding box center [959, 444] width 40 height 20
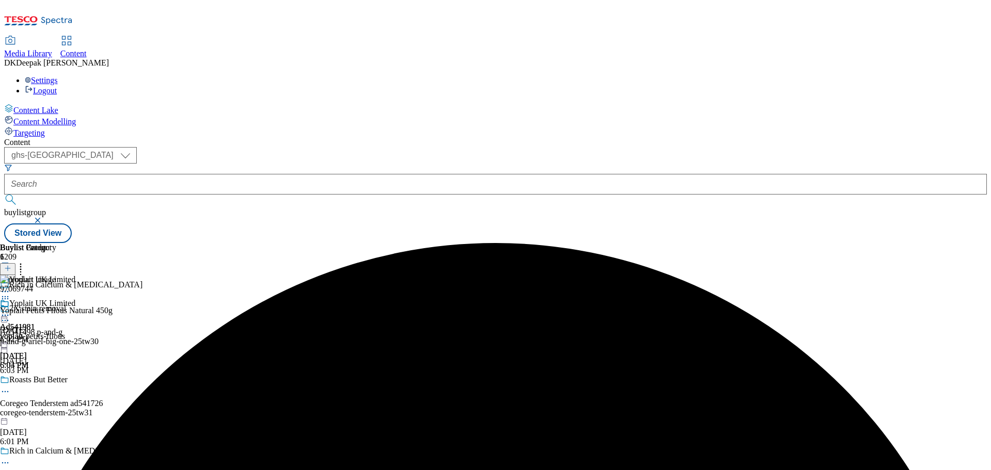
click at [10, 310] on icon at bounding box center [5, 315] width 10 height 10
click at [48, 331] on button "Edit" at bounding box center [34, 337] width 27 height 12
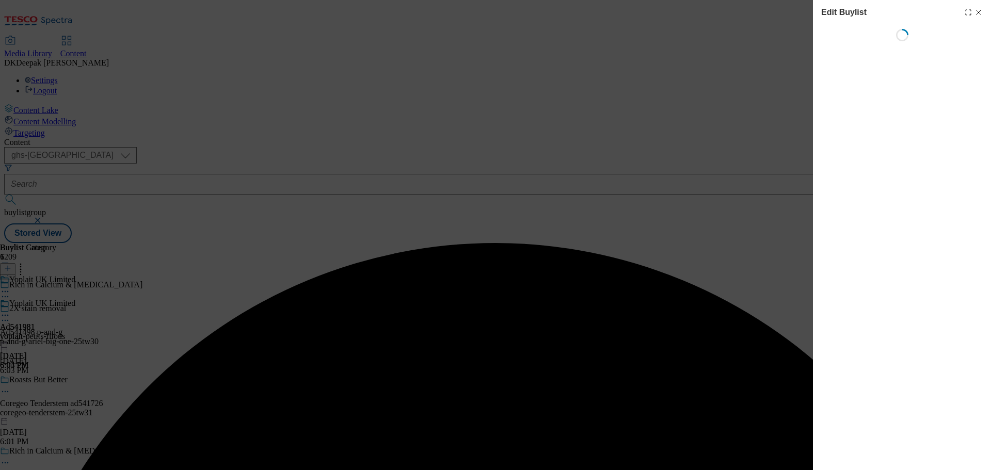
select select "tactical"
select select "supplier funded short term 1-3 weeks"
select select "dunnhumby"
select select "Banner"
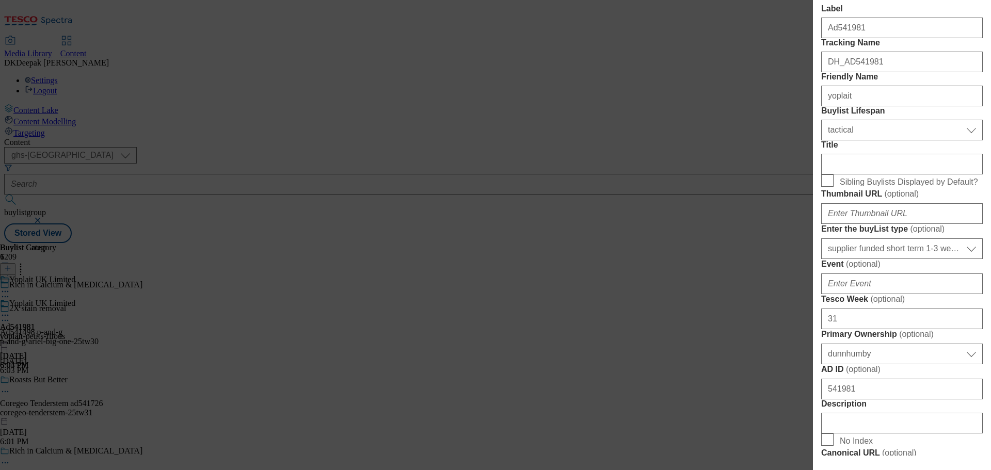
scroll to position [465, 0]
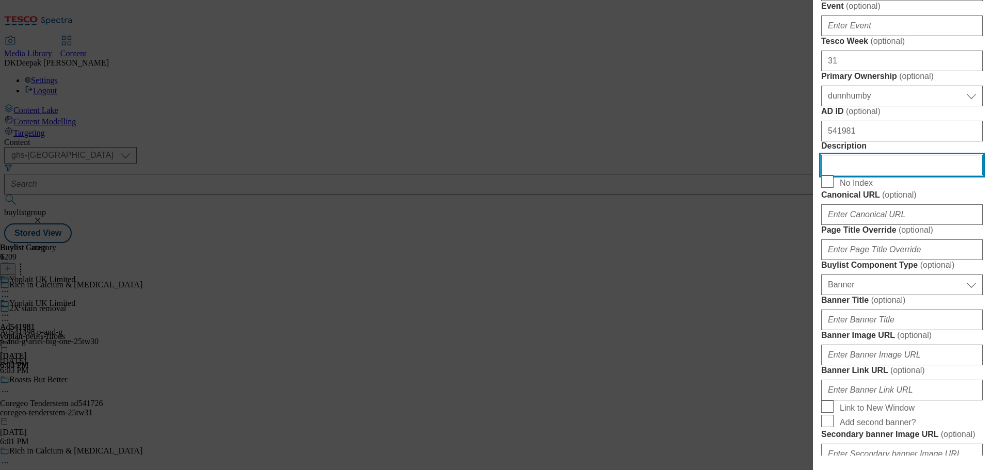
click at [869, 176] on input "Description" at bounding box center [902, 165] width 162 height 21
paste input "Petits Filous Natural Kids Yoghurt + Calcium and Vitamin D 450g"
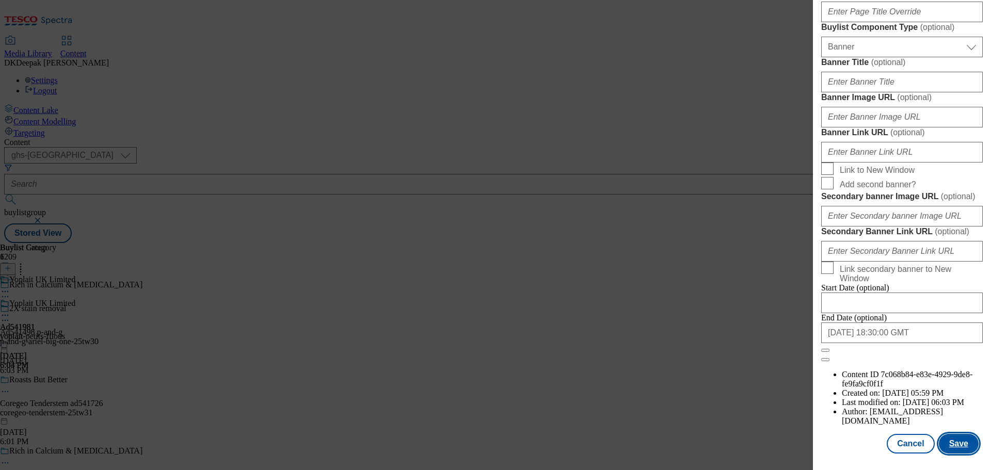
scroll to position [1086, 0]
type input "Petits Filous Natural Kids Yoghurt + Calcium and Vitamin D 450g"
click at [959, 439] on button "Save" at bounding box center [959, 444] width 40 height 20
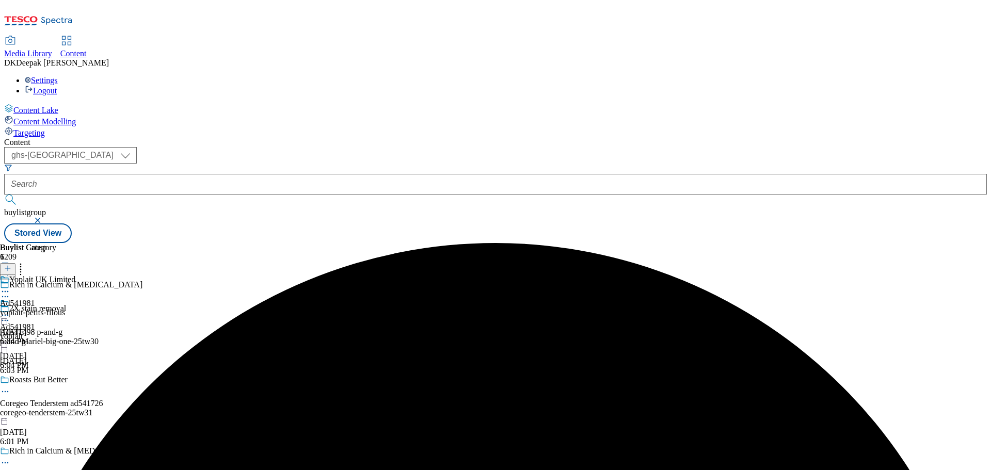
click at [10, 458] on icon at bounding box center [5, 463] width 10 height 10
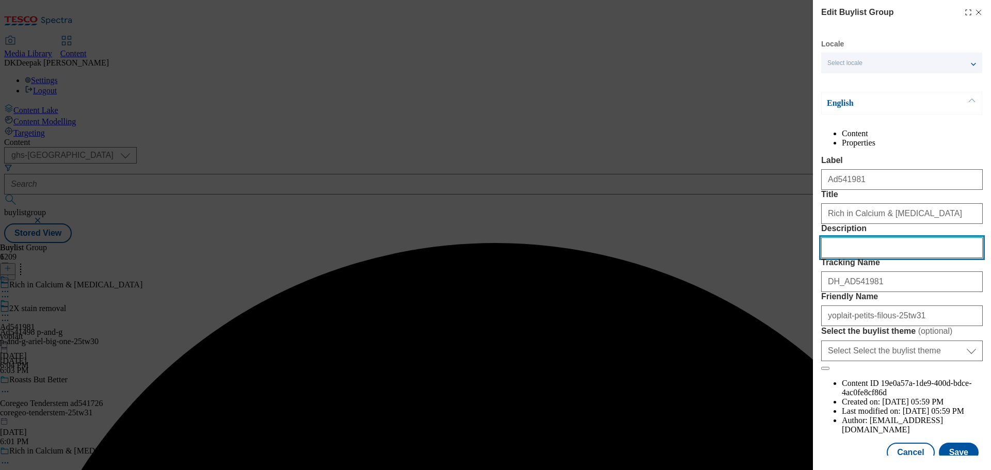
click at [857, 258] on input "Description" at bounding box center [902, 247] width 162 height 21
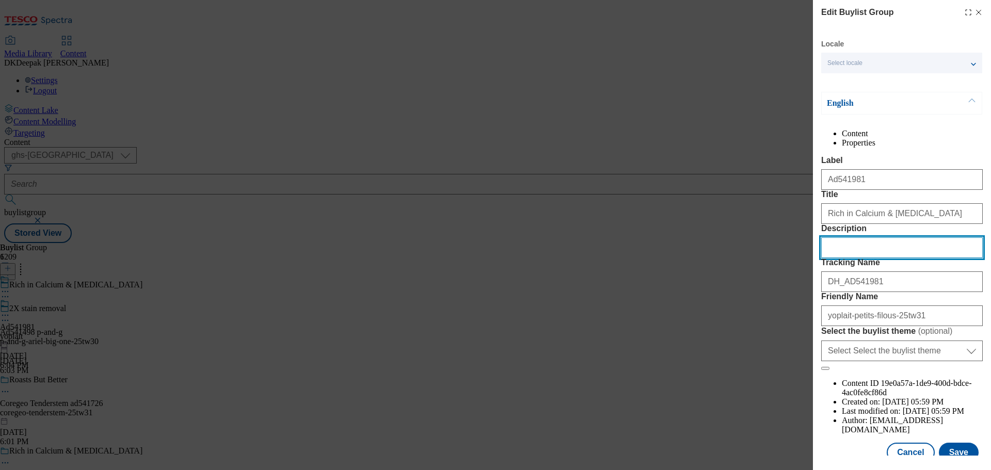
paste input "Petits Filous Natural Kids Yoghurt + Calcium and Vitamin D 450g"
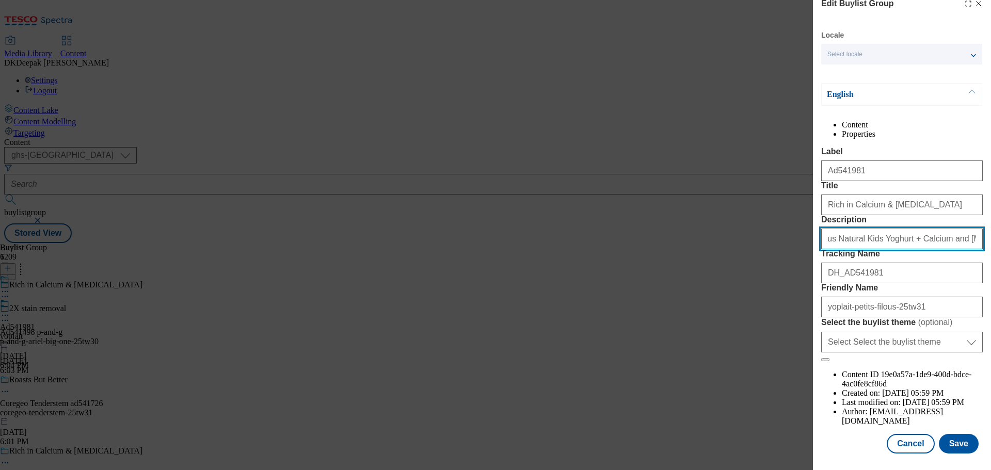
scroll to position [57, 0]
type input "Petits Filous Natural Kids Yoghurt + Calcium and Vitamin D 450g"
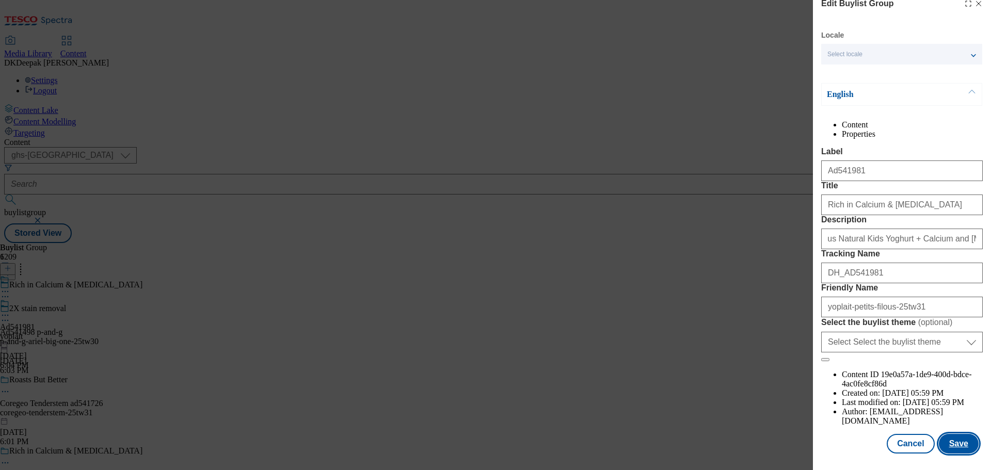
click at [948, 441] on button "Save" at bounding box center [959, 444] width 40 height 20
